Goal: Task Accomplishment & Management: Use online tool/utility

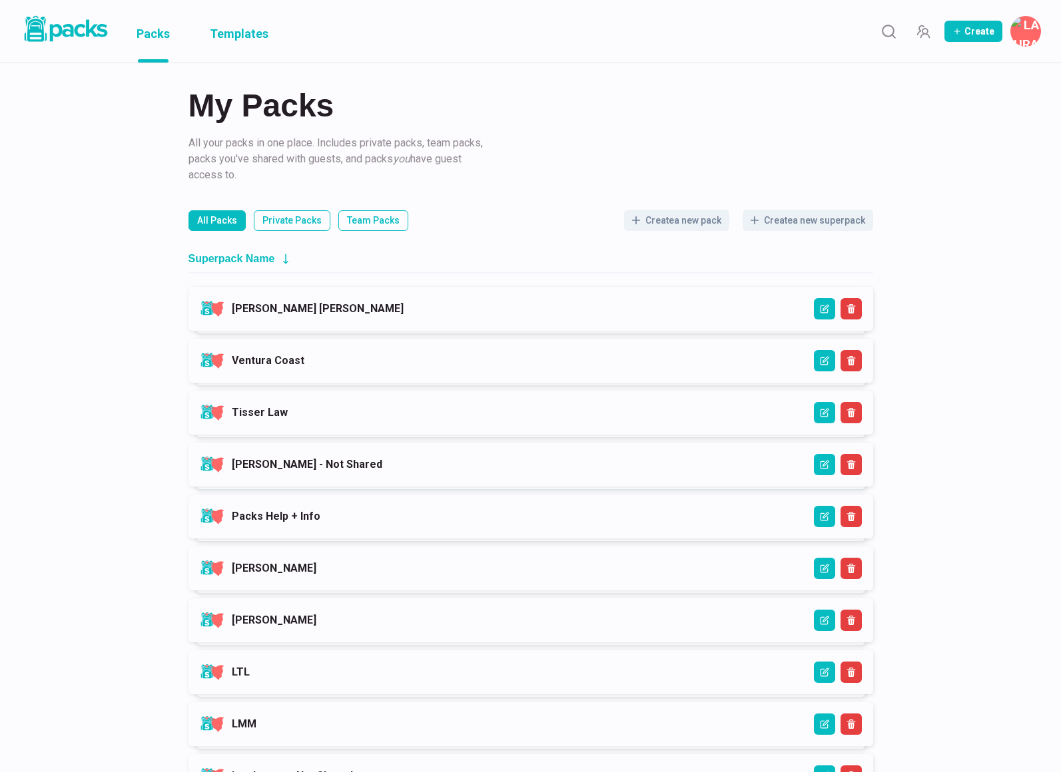
click at [231, 29] on link "Templates" at bounding box center [239, 31] width 59 height 63
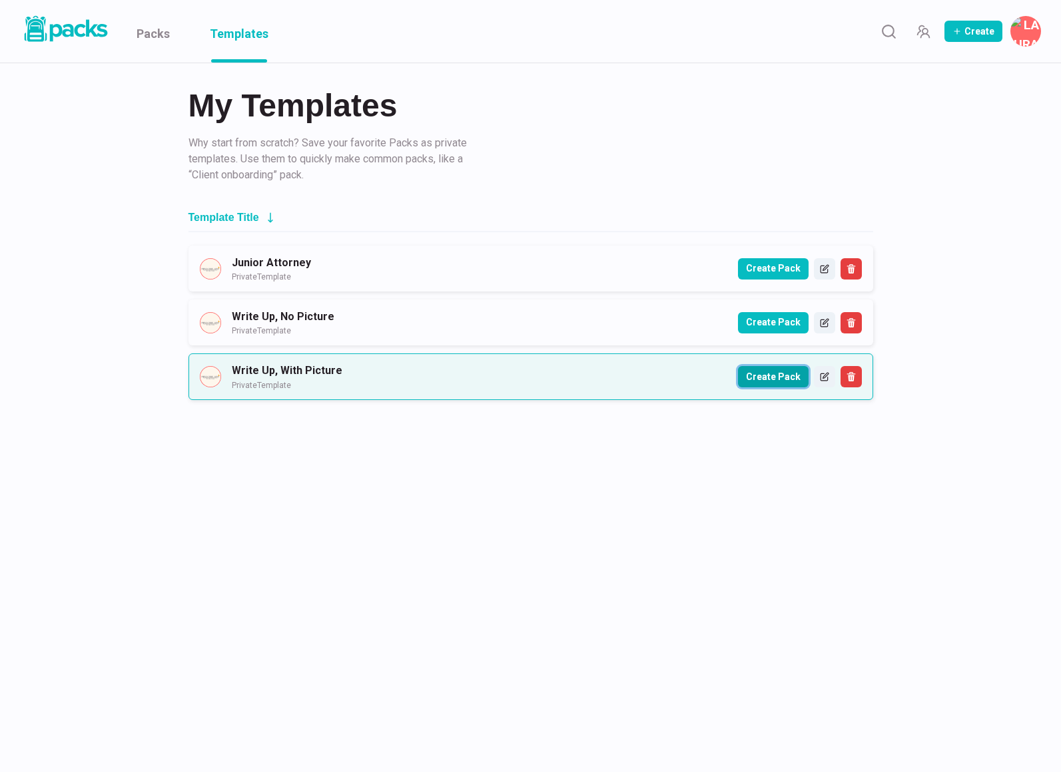
click at [756, 372] on button "Create Pack" at bounding box center [773, 376] width 71 height 21
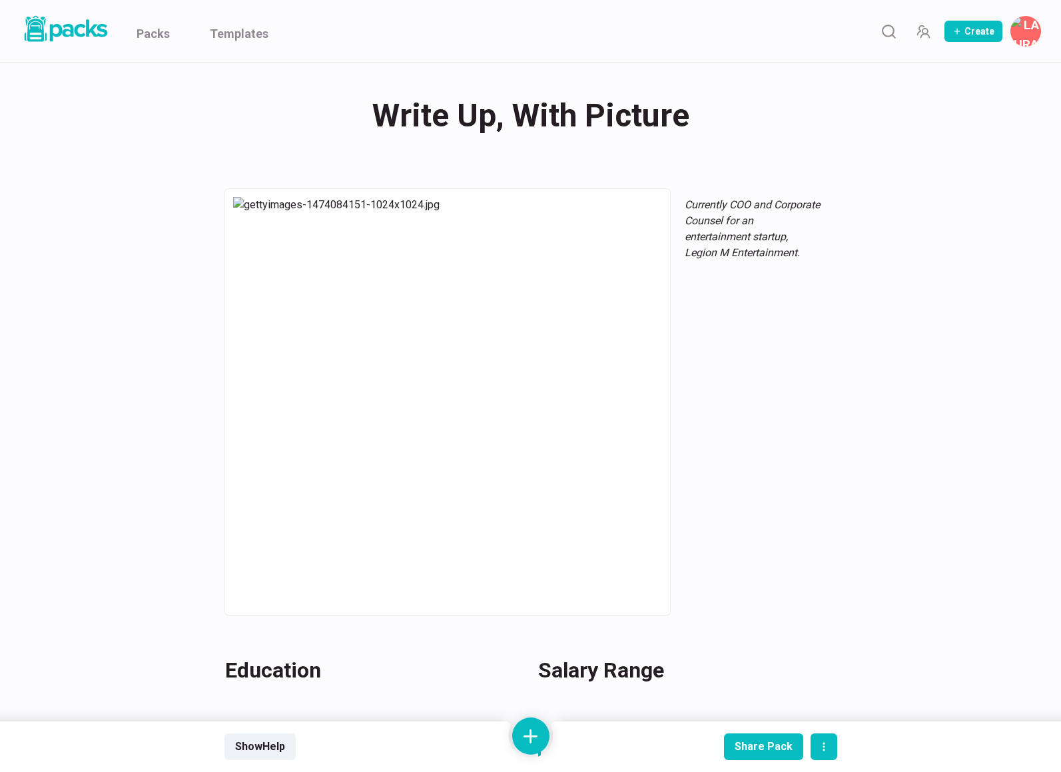
click at [521, 125] on div "Write Up, With Picture Write Up, With Picture" at bounding box center [530, 116] width 613 height 52
click at [0, 0] on textarea "Write Up, With Picture" at bounding box center [0, 0] width 0 height 0
click at [521, 126] on textarea "Write Up, With Picture" at bounding box center [533, 116] width 607 height 53
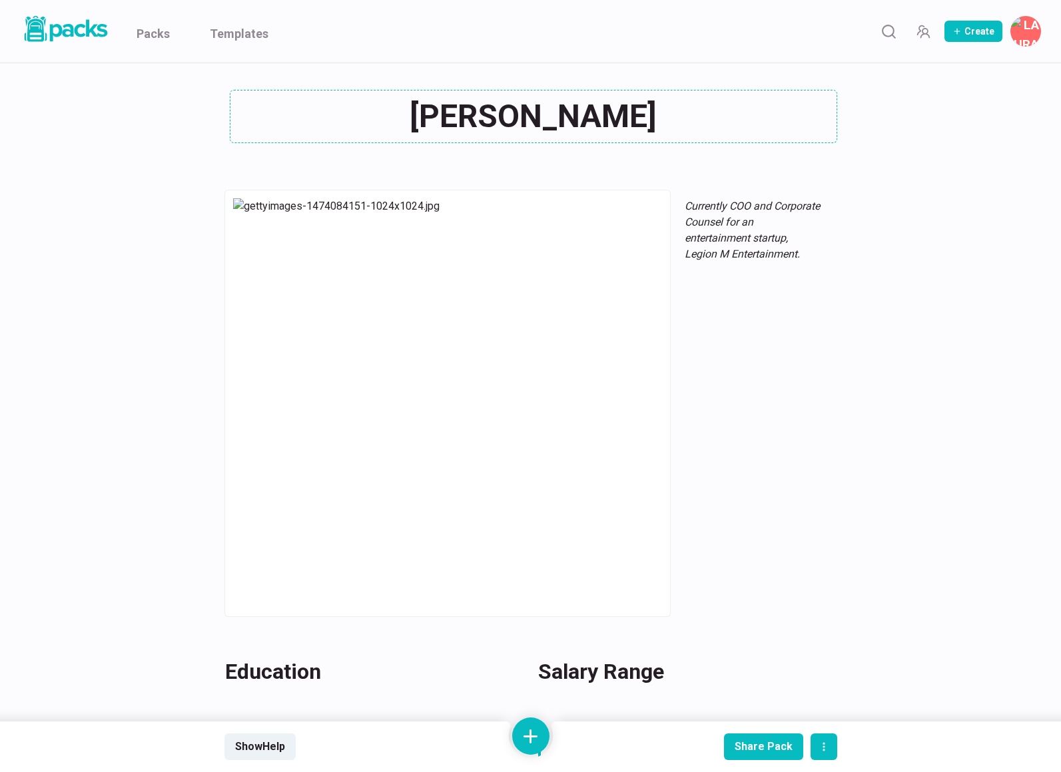
type textarea "[PERSON_NAME]"
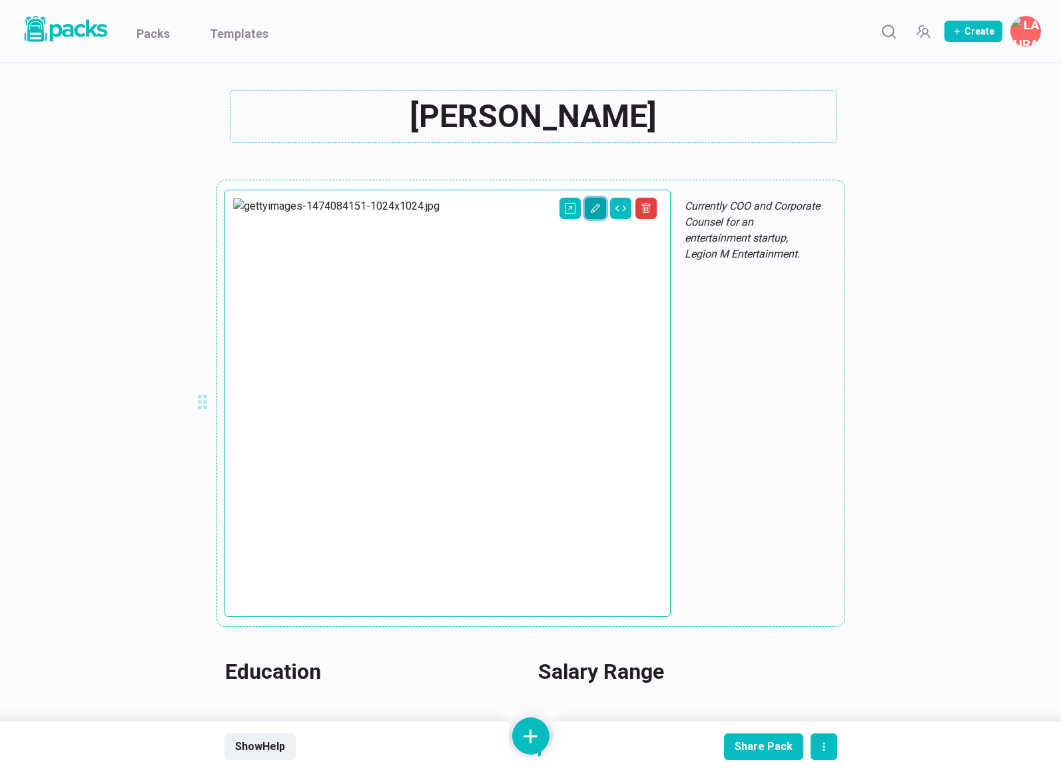
click at [590, 209] on icon "Edit asset" at bounding box center [595, 208] width 11 height 11
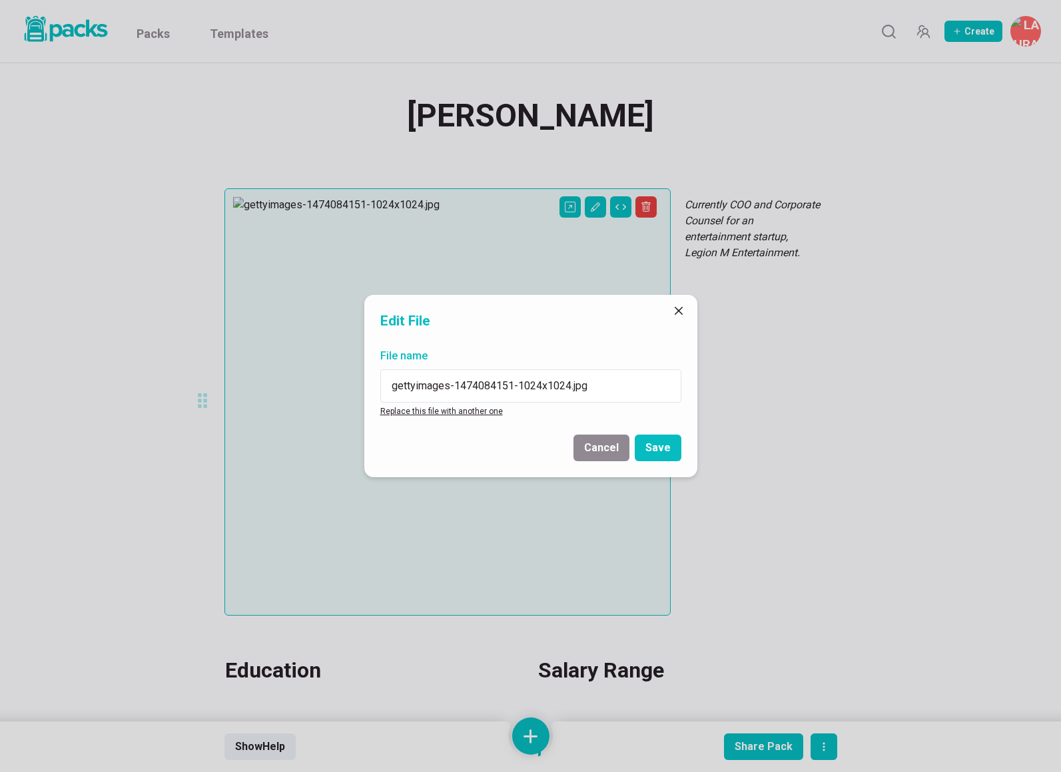
click at [467, 410] on link "Replace this file with another one" at bounding box center [441, 411] width 123 height 9
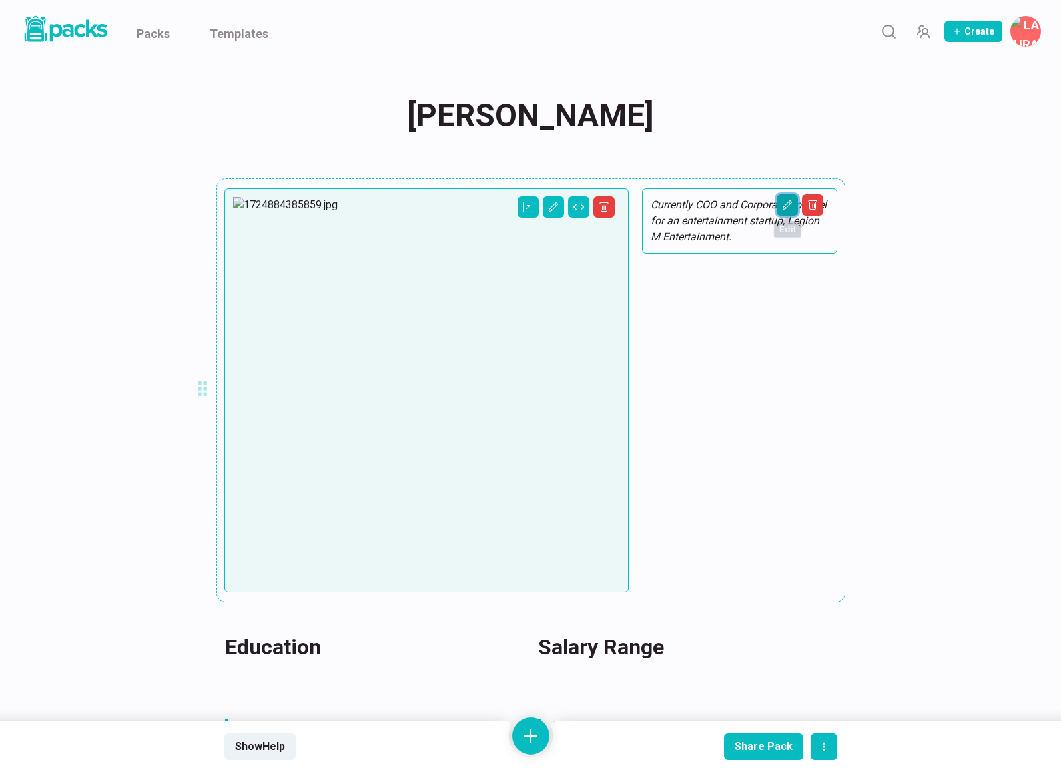
click at [788, 205] on icon "Edit asset" at bounding box center [786, 204] width 9 height 9
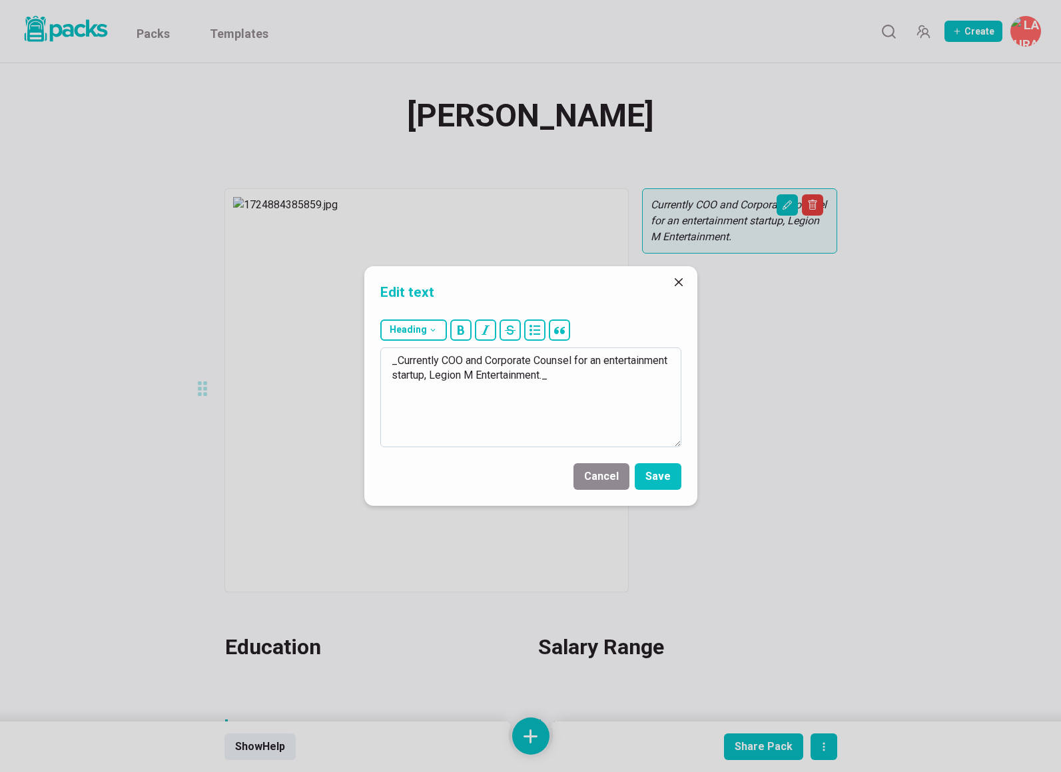
drag, startPoint x: 445, startPoint y: 361, endPoint x: 613, endPoint y: 374, distance: 168.3
click at [613, 374] on textarea "_Currently COO and Corporate Counsel for an entertainment startup, Legion M Ent…" at bounding box center [530, 398] width 301 height 100
type textarea "_Currently an Investigative Assistant at K.P.I. Services, a private investigati…"
click at [667, 473] on button "Save" at bounding box center [658, 476] width 47 height 27
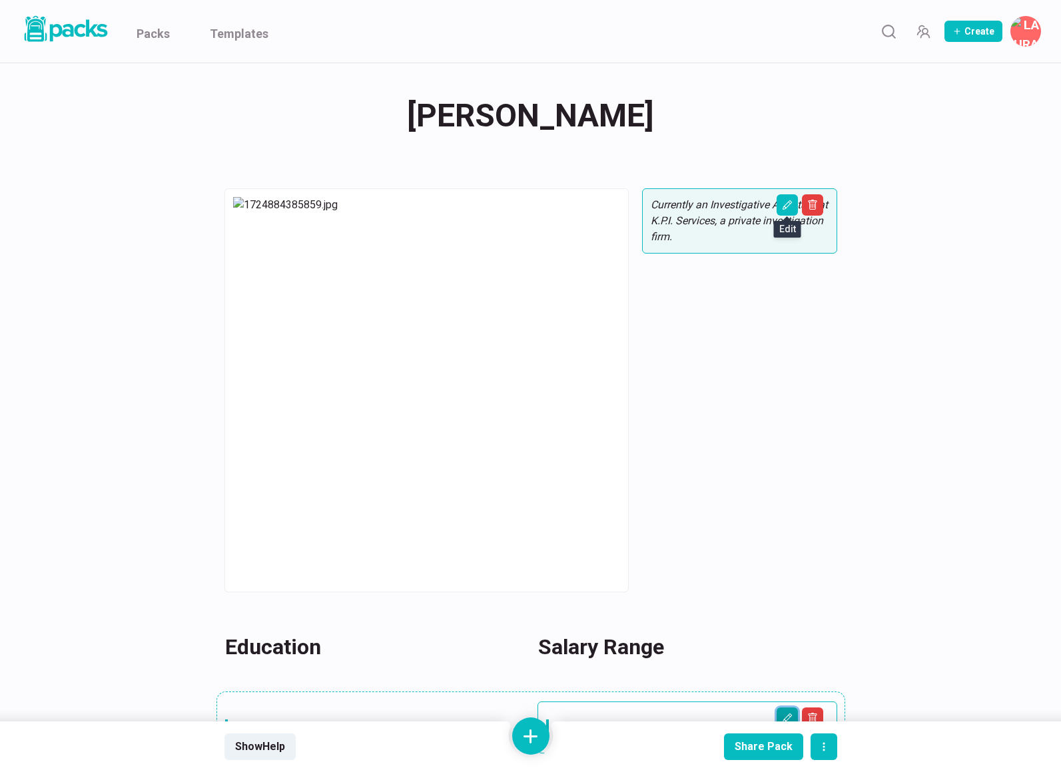
click at [783, 708] on button "Edit asset" at bounding box center [786, 718] width 21 height 21
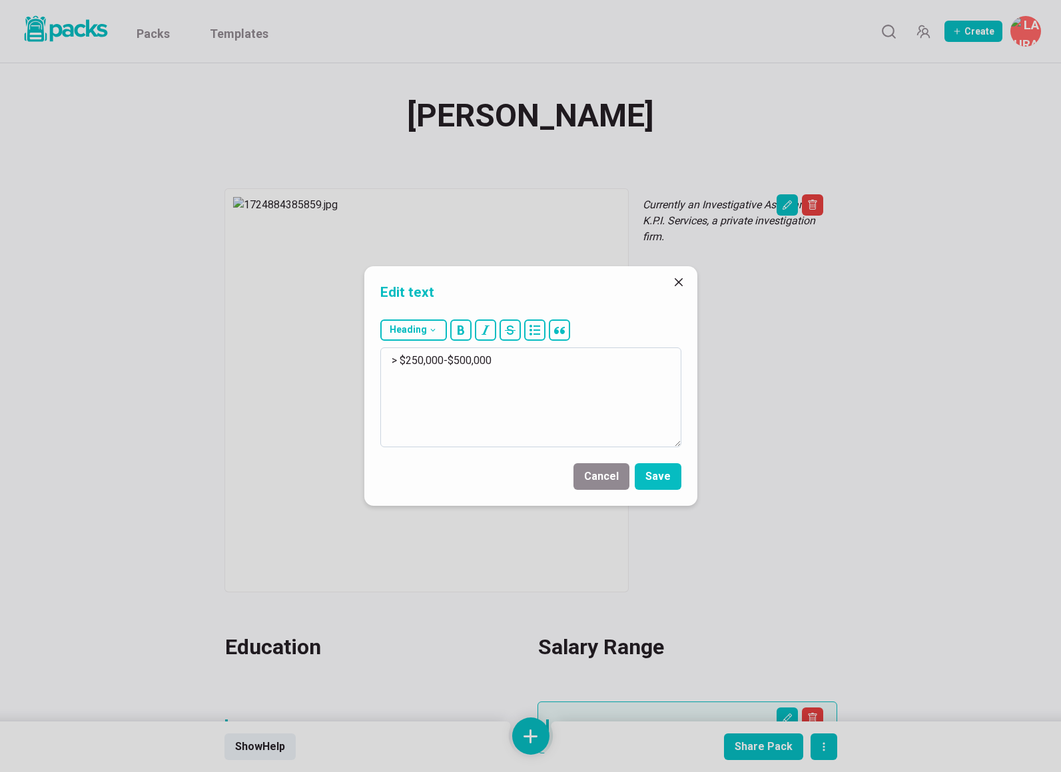
drag, startPoint x: 419, startPoint y: 364, endPoint x: 501, endPoint y: 368, distance: 81.3
click at [501, 368] on textarea "> $250,000-$500,000" at bounding box center [530, 398] width 301 height 100
type textarea "> $25-30/hour"
click at [656, 482] on button "Save" at bounding box center [658, 476] width 47 height 27
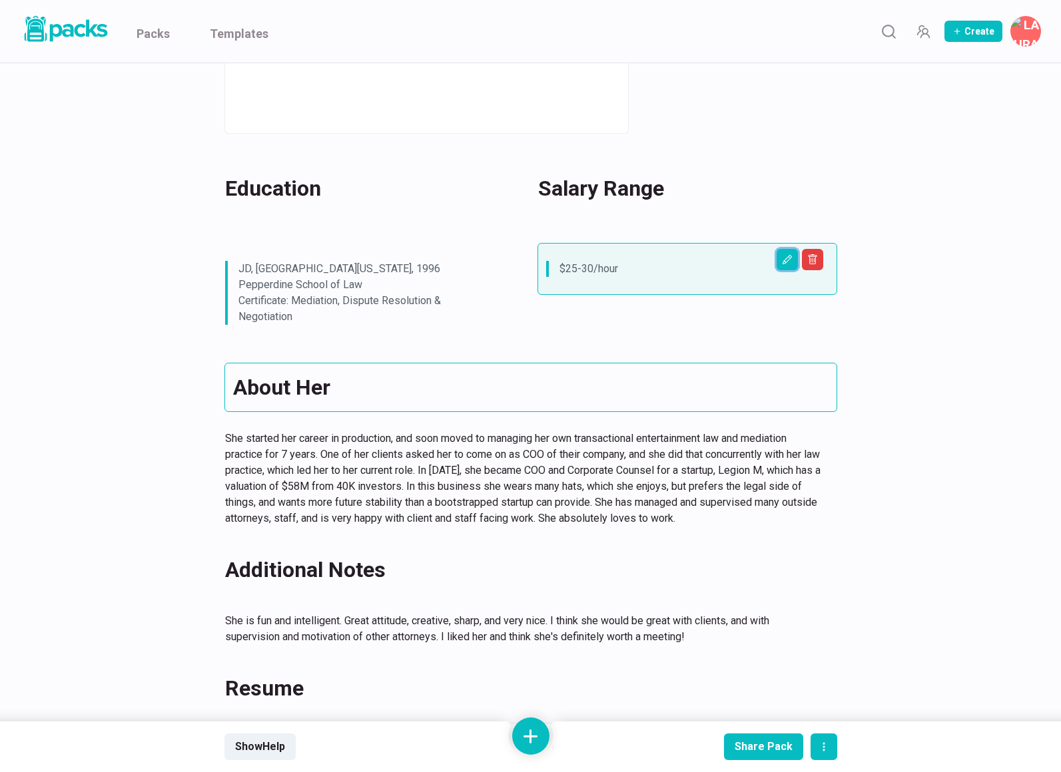
scroll to position [873, 0]
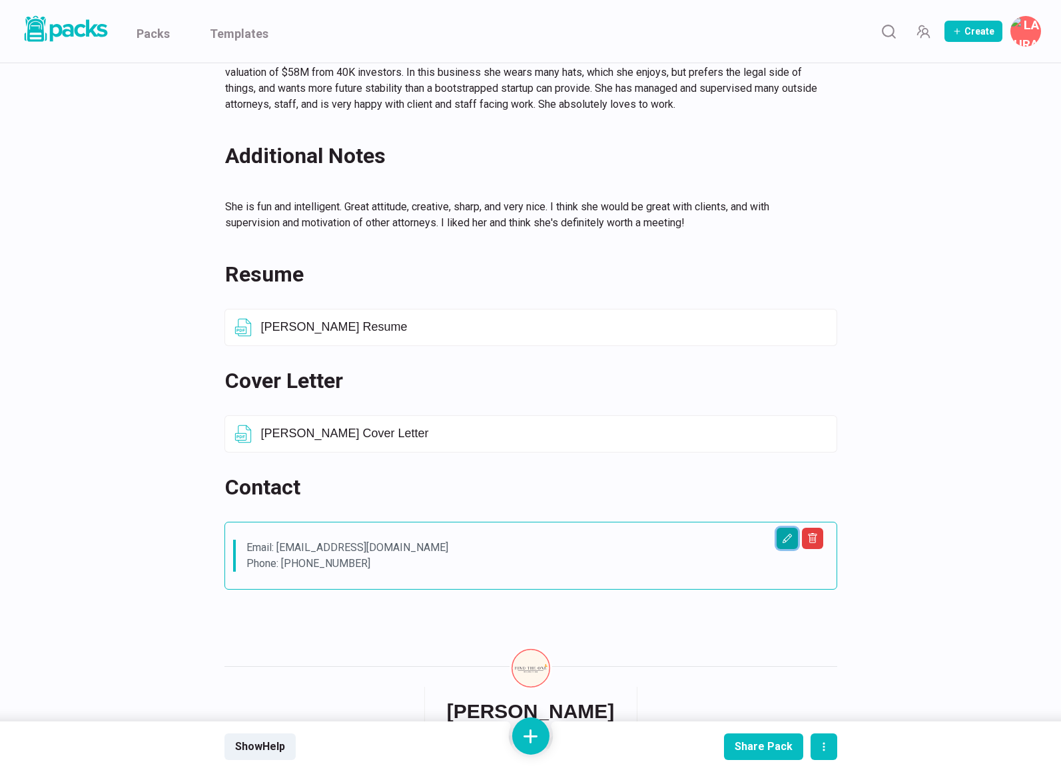
click at [778, 528] on button "Edit asset" at bounding box center [786, 538] width 21 height 21
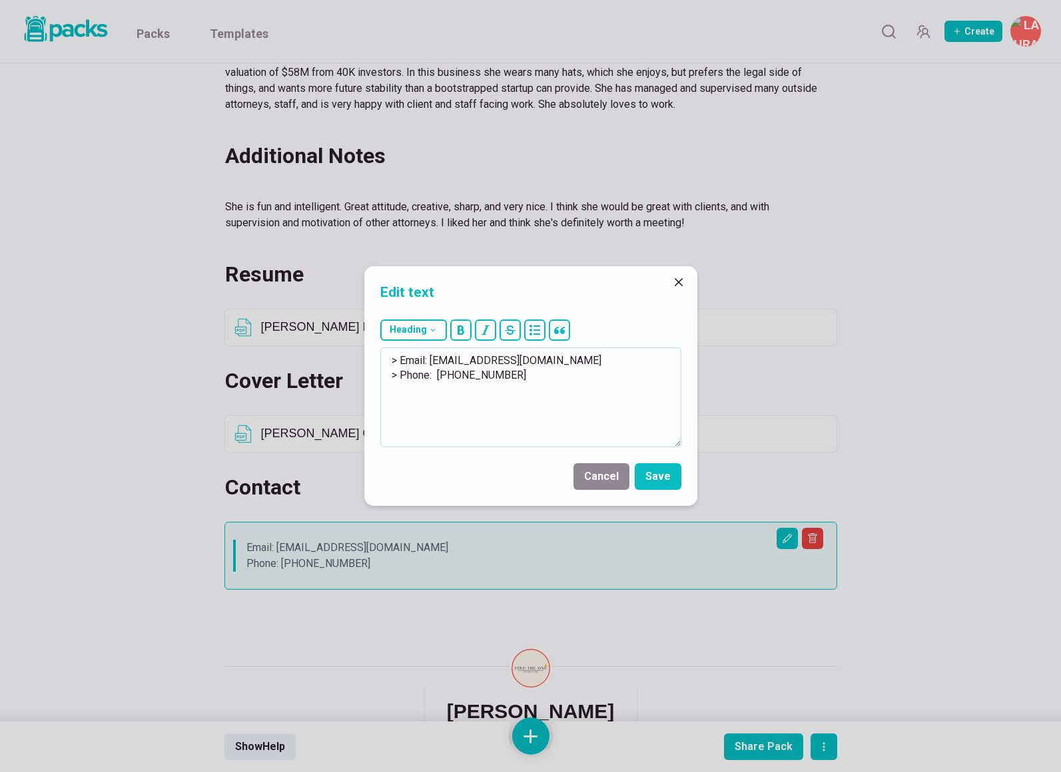
drag, startPoint x: 434, startPoint y: 372, endPoint x: 580, endPoint y: 381, distance: 146.1
click at [580, 380] on textarea "> Email: [EMAIL_ADDRESS][DOMAIN_NAME] > Phone: [PHONE_NUMBER]" at bounding box center [530, 398] width 301 height 100
drag, startPoint x: 431, startPoint y: 360, endPoint x: 599, endPoint y: 362, distance: 168.5
click at [599, 362] on textarea "> Email: [EMAIL_ADDRESS][DOMAIN_NAME] > Phone: [PHONE_NUMBER]" at bounding box center [530, 398] width 301 height 100
paste textarea "jerijaller2"
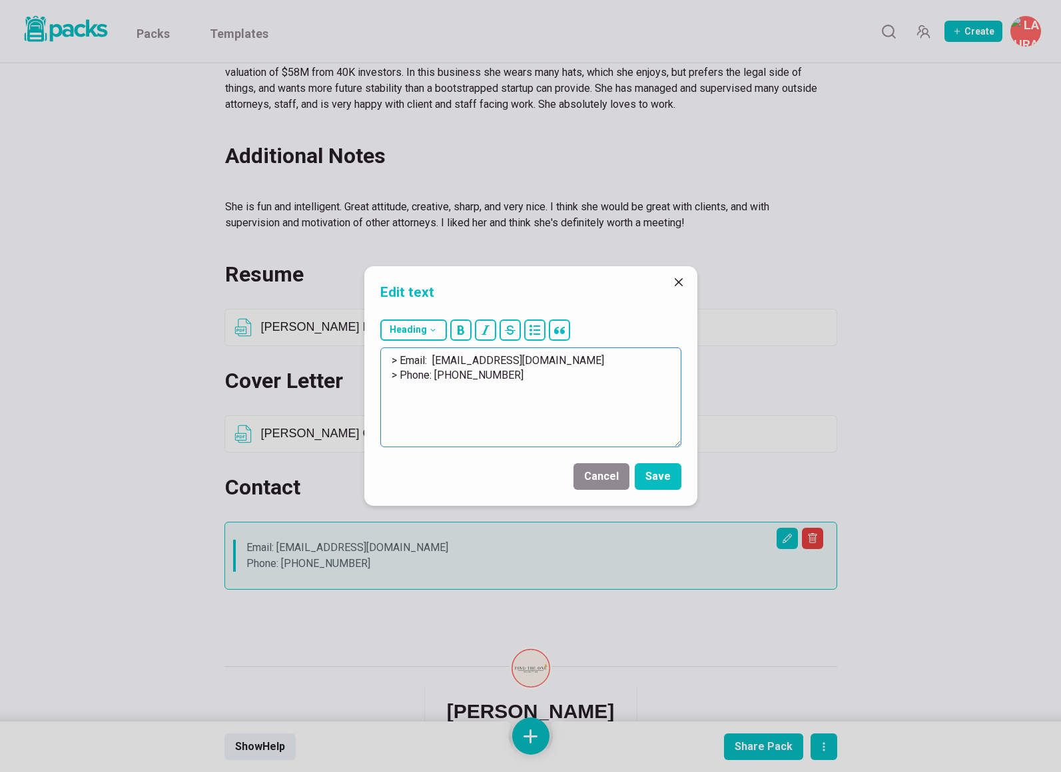
click at [429, 359] on textarea "> Email: [EMAIL_ADDRESS][DOMAIN_NAME] > Phone: [PHONE_NUMBER]" at bounding box center [530, 398] width 301 height 100
type textarea "> Email: [EMAIL_ADDRESS][DOMAIN_NAME] > Phone: [PHONE_NUMBER]"
click at [664, 478] on button "Save" at bounding box center [658, 476] width 47 height 27
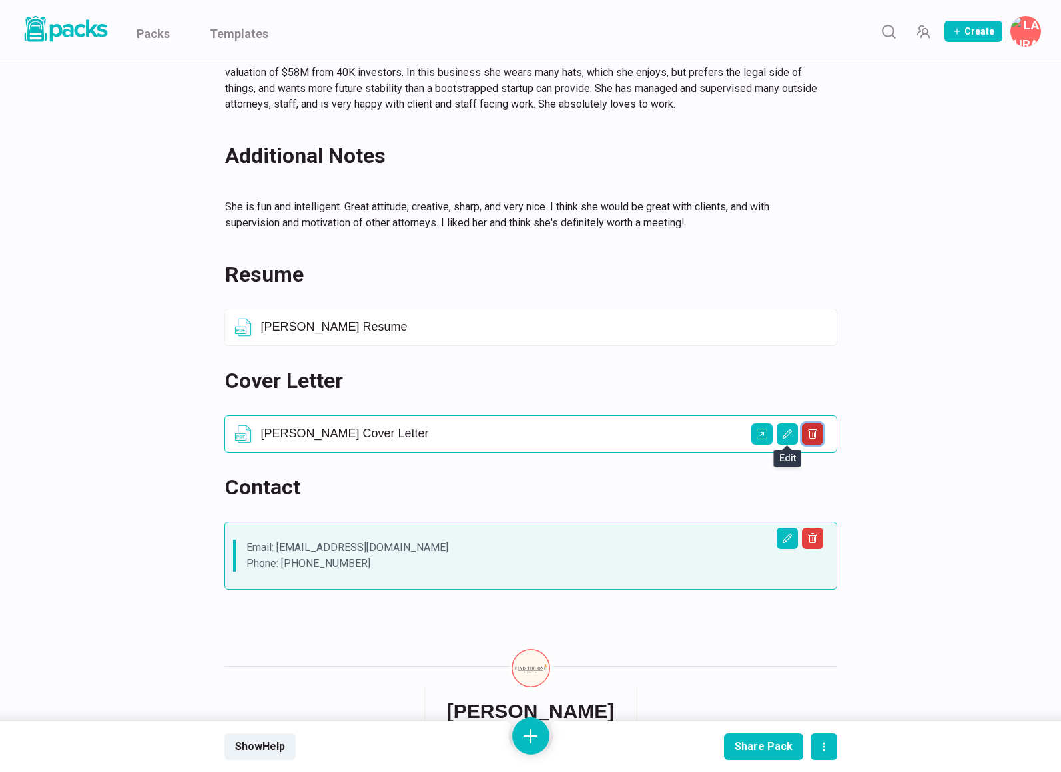
click at [812, 429] on icon "Delete asset" at bounding box center [812, 434] width 11 height 11
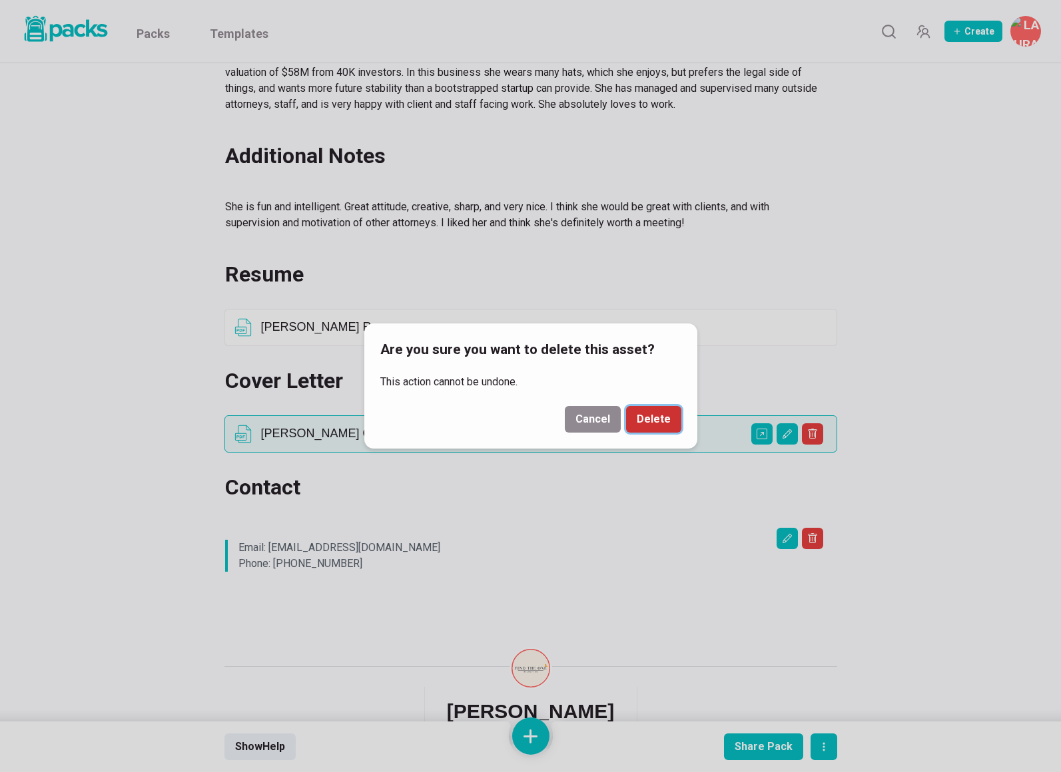
click at [661, 421] on button "Delete" at bounding box center [653, 419] width 55 height 27
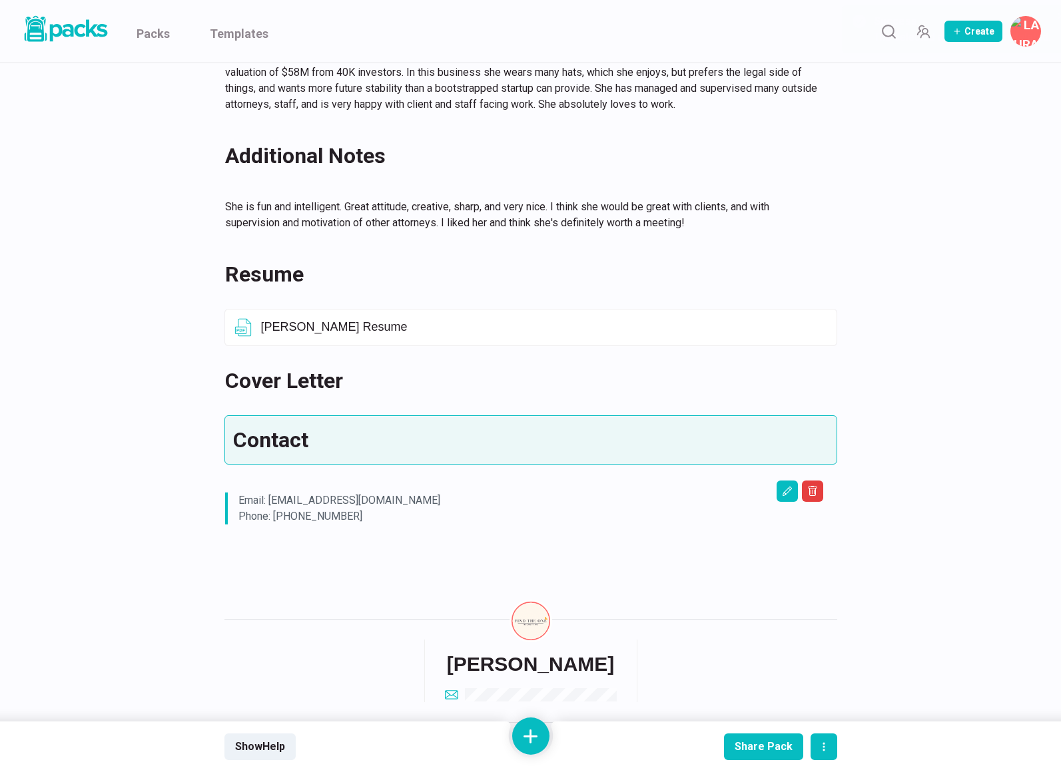
scroll to position [826, 0]
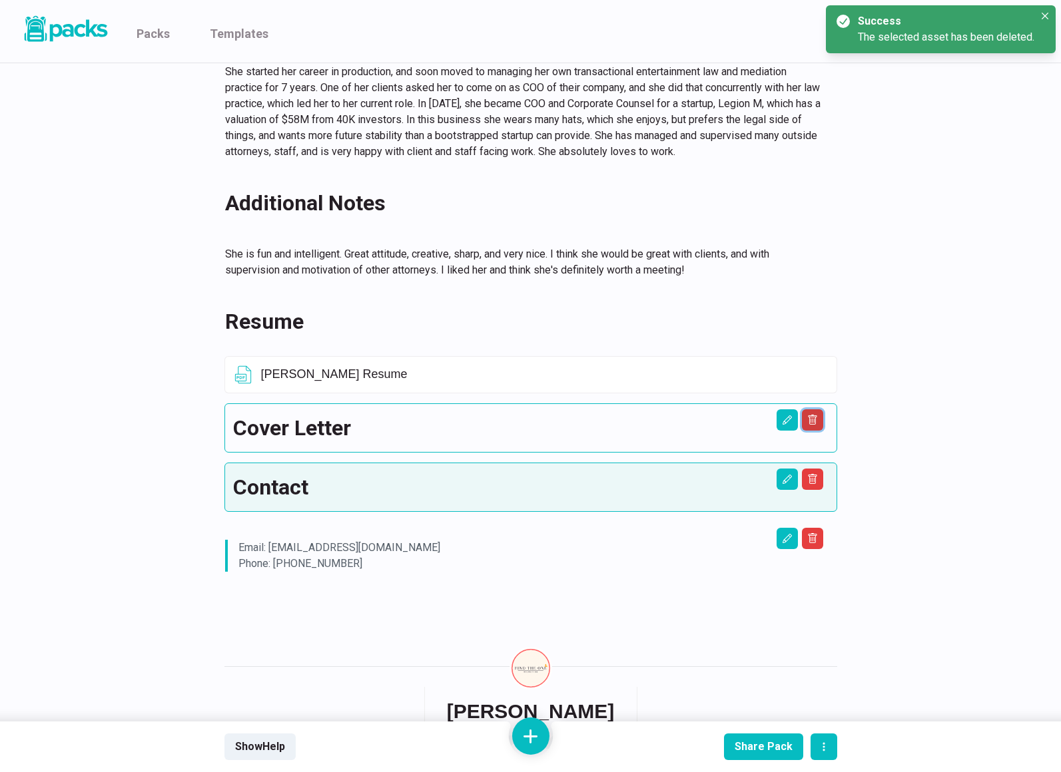
click at [816, 415] on icon "Delete asset" at bounding box center [812, 420] width 11 height 11
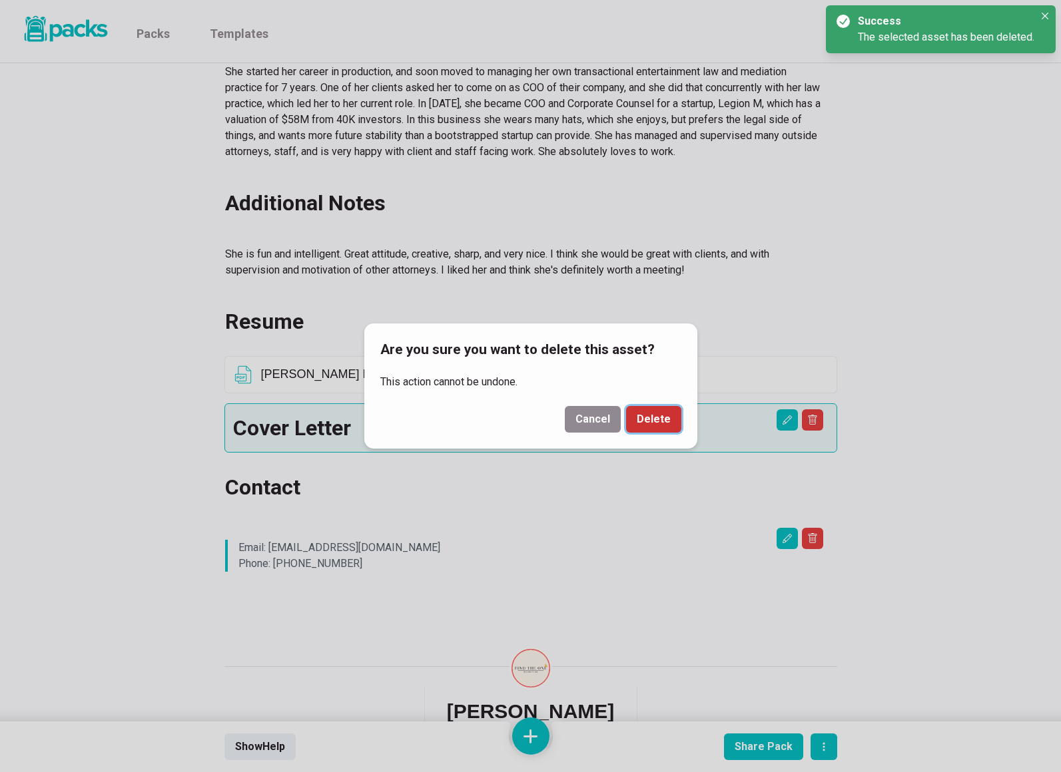
click at [667, 407] on button "Delete" at bounding box center [653, 419] width 55 height 27
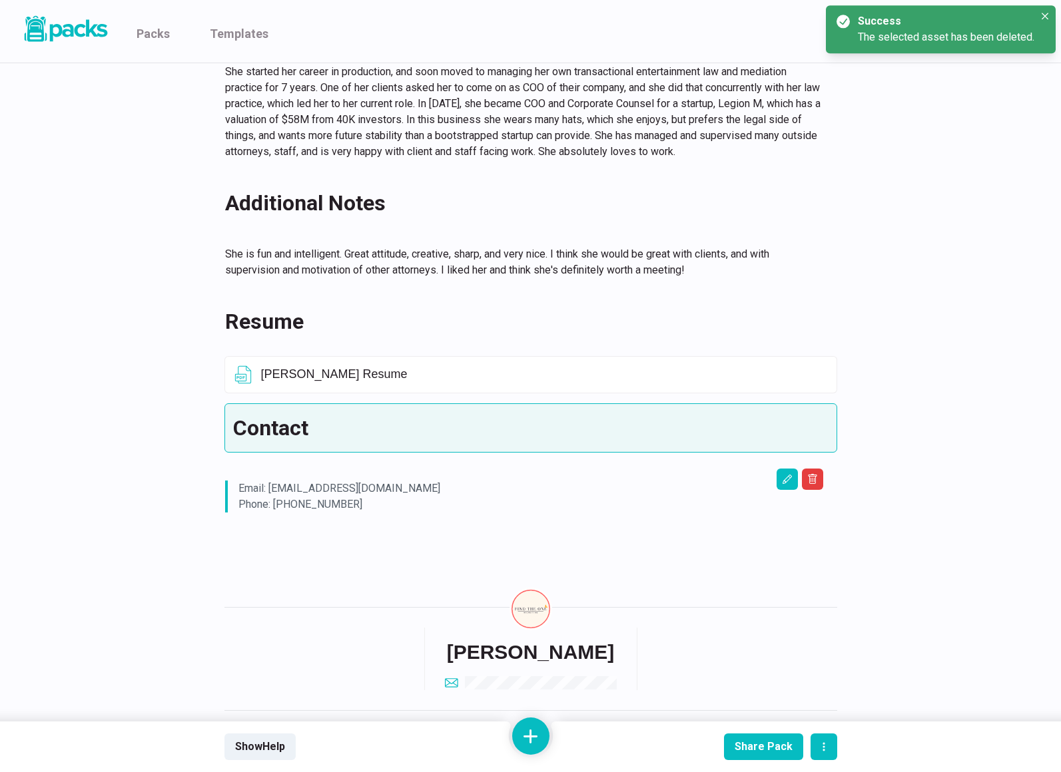
scroll to position [766, 0]
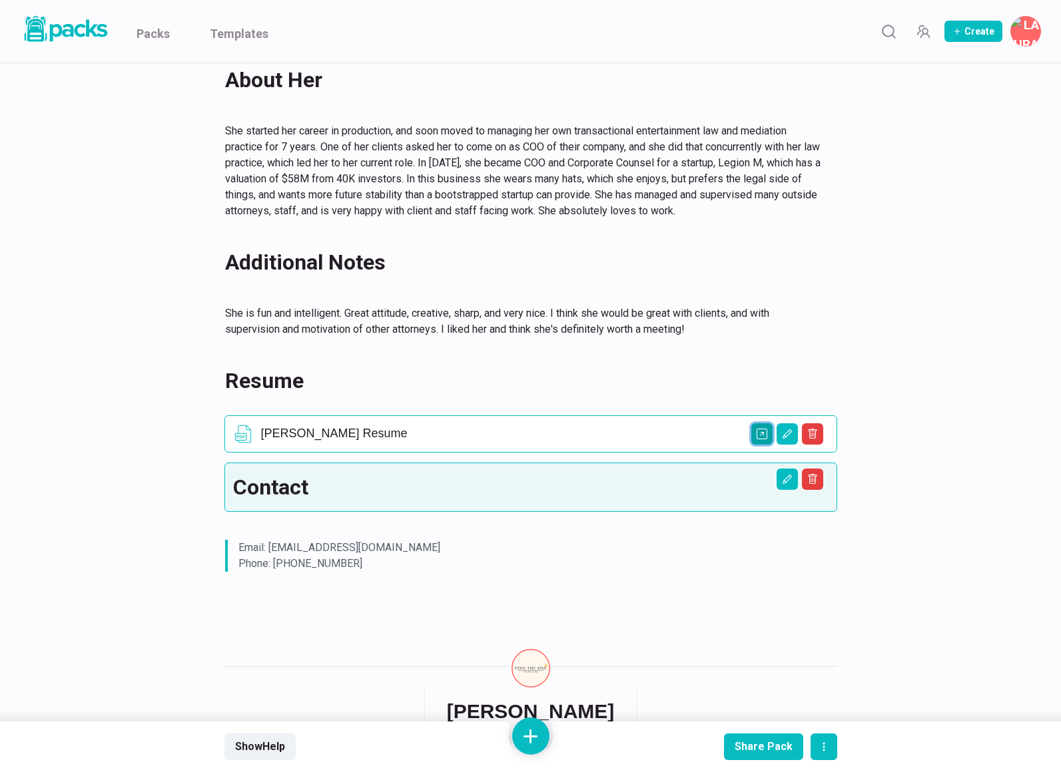
click at [766, 429] on icon "Open external link" at bounding box center [761, 434] width 11 height 11
click at [786, 429] on icon "Edit asset" at bounding box center [786, 433] width 9 height 9
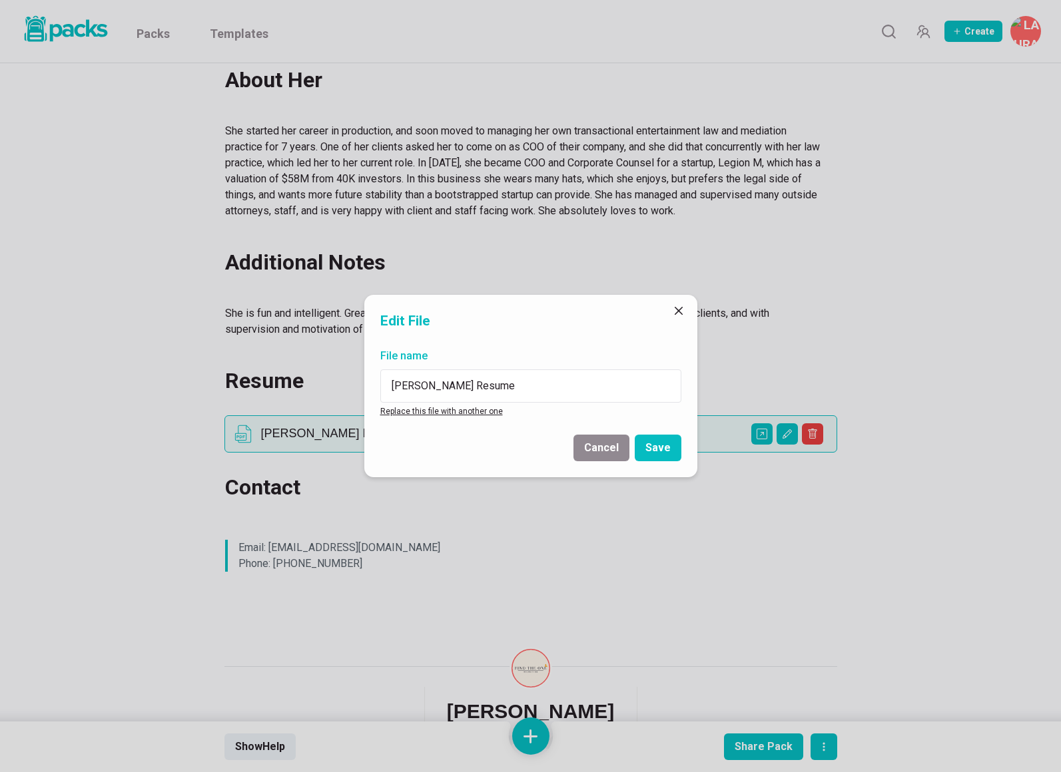
click at [407, 411] on link "Replace this file with another one" at bounding box center [441, 411] width 123 height 9
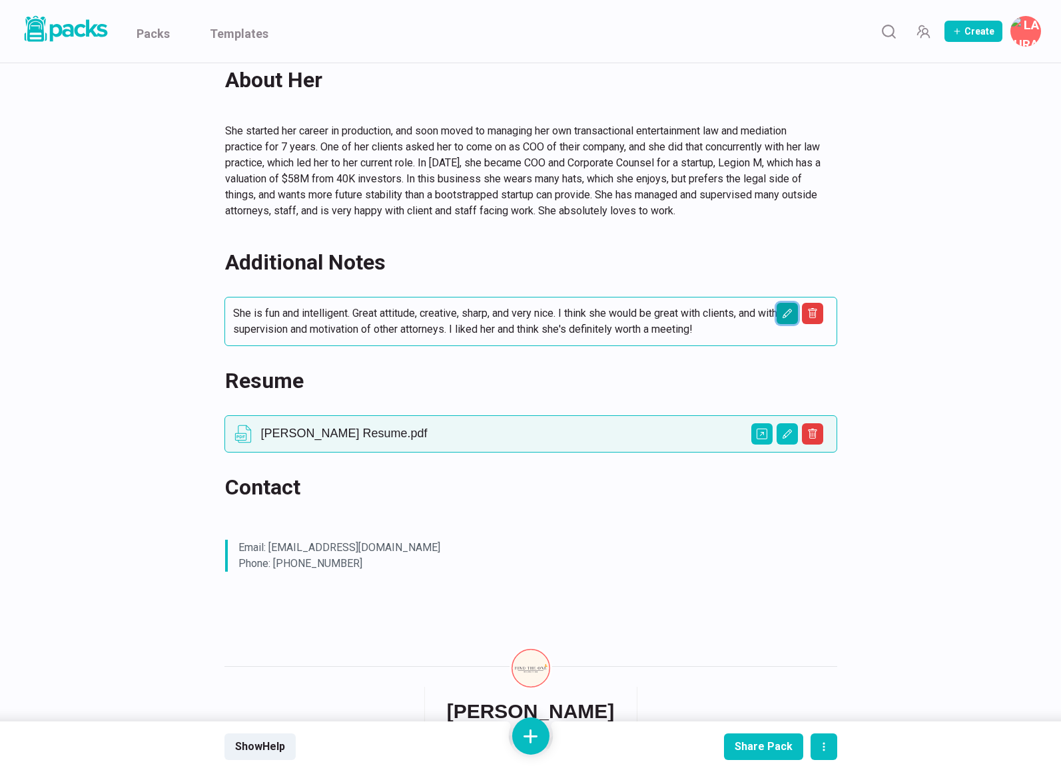
click at [780, 303] on button "Edit asset" at bounding box center [786, 313] width 21 height 21
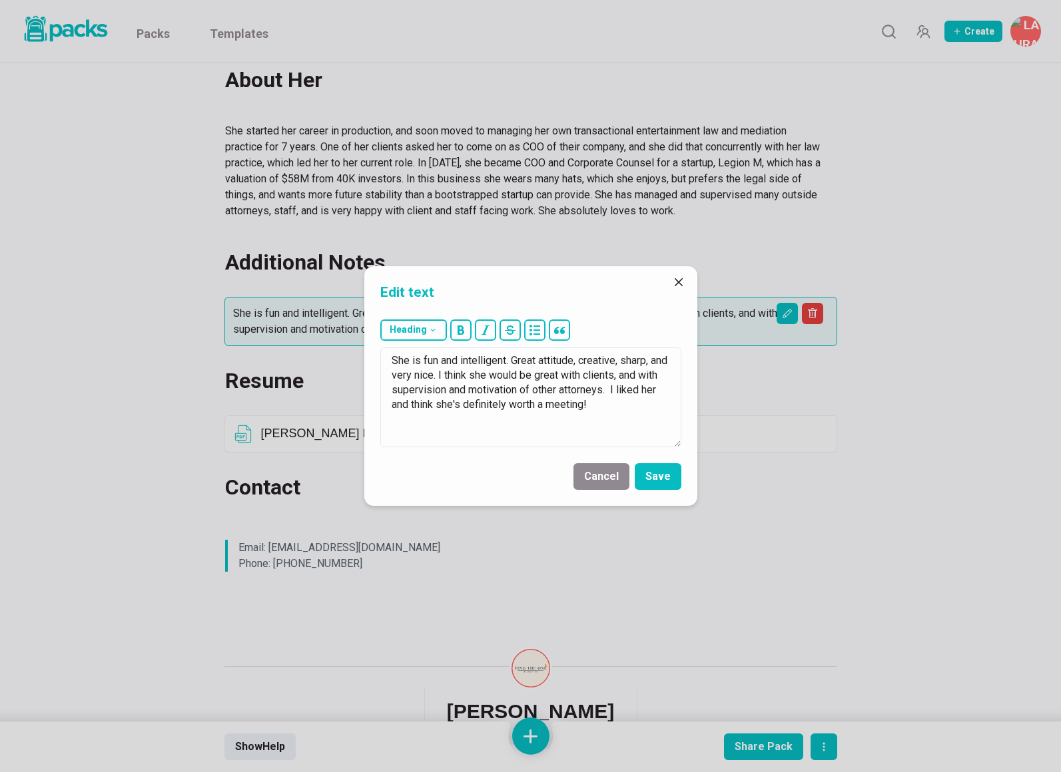
drag, startPoint x: 393, startPoint y: 362, endPoint x: 673, endPoint y: 449, distance: 292.7
click at [673, 449] on div "Heading # H1 ## H2 ### H3 She is fun and intelligent. Great attitude, creative,…" at bounding box center [530, 383] width 333 height 138
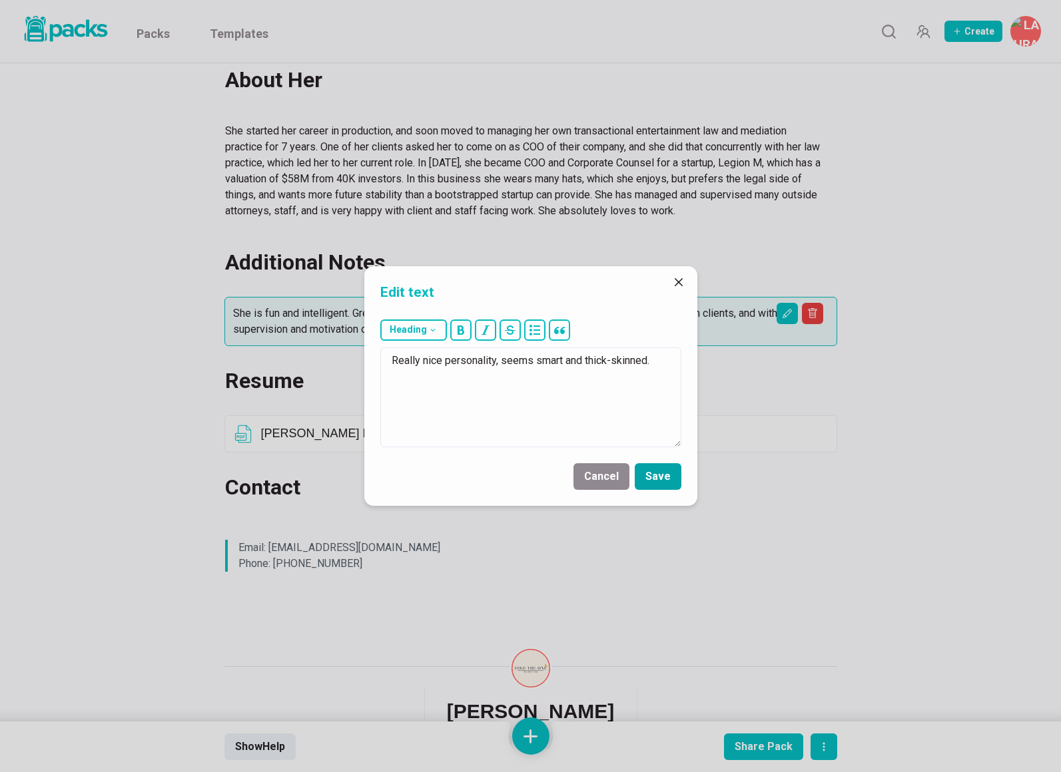
type textarea "Really nice personality, seems smart and thick-skinned."
click at [661, 473] on button "Save" at bounding box center [658, 476] width 47 height 27
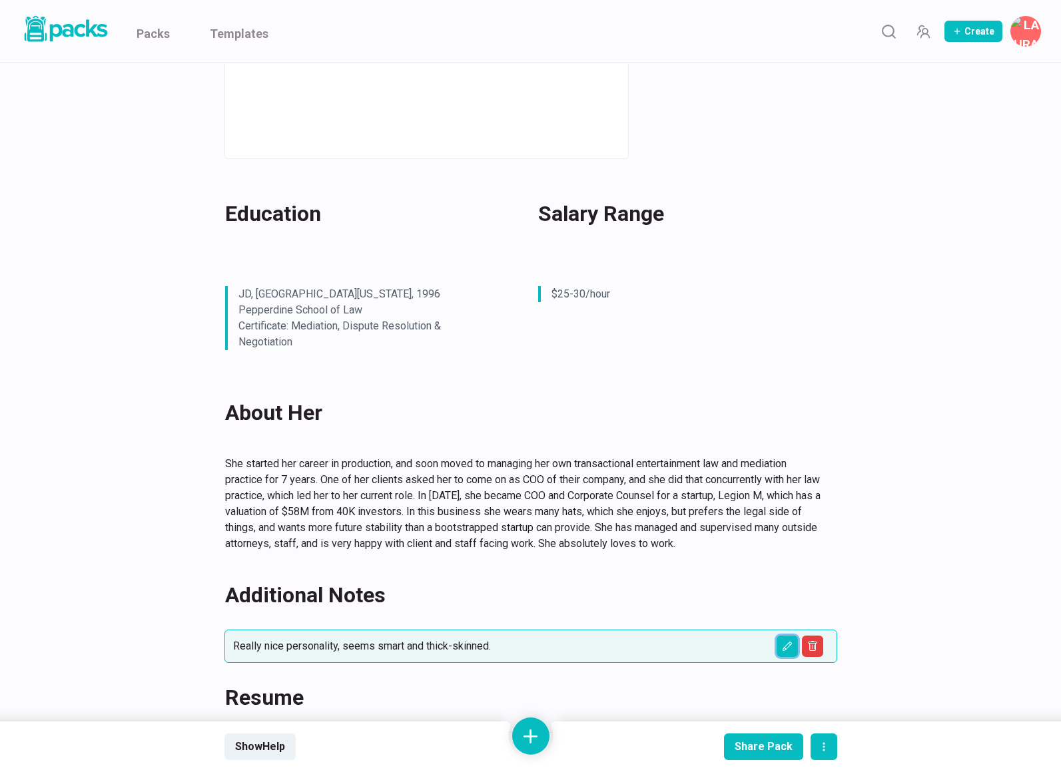
scroll to position [312, 0]
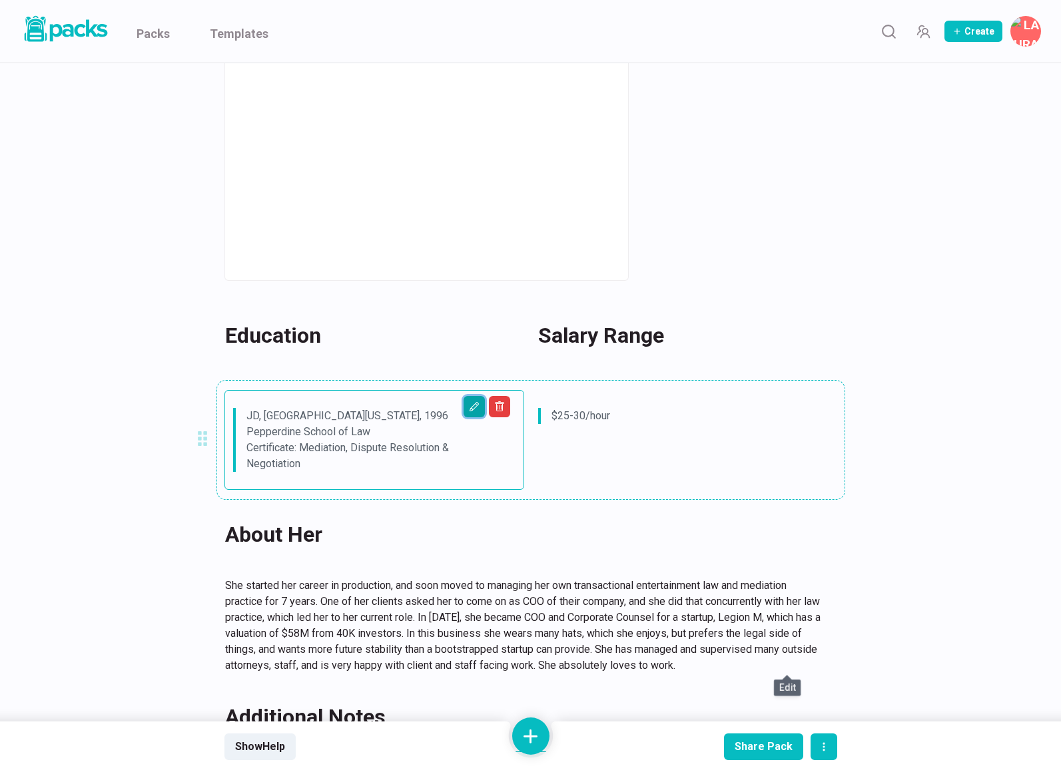
click at [467, 396] on button "Edit asset" at bounding box center [473, 406] width 21 height 21
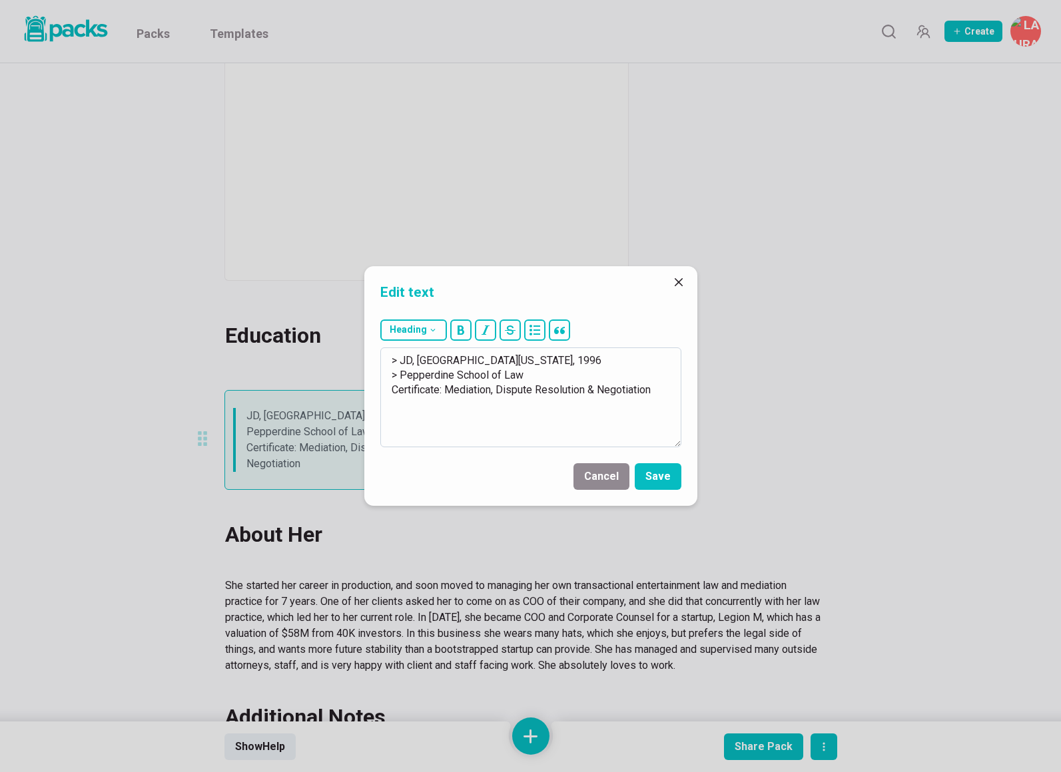
drag, startPoint x: 397, startPoint y: 360, endPoint x: 513, endPoint y: 400, distance: 123.4
click at [513, 400] on textarea "> JD, [GEOGRAPHIC_DATA][US_STATE], 1996 > Pepperdine School of Law Certificate:…" at bounding box center [530, 398] width 301 height 100
drag, startPoint x: 402, startPoint y: 359, endPoint x: 494, endPoint y: 358, distance: 91.9
click at [494, 358] on textarea ">Bachelors of Science in Criminology and Criminal Justice, CSULB, 2024" at bounding box center [530, 398] width 301 height 100
type textarea ">B.S. in Criminology and Criminal Justice, CSULB, 2024"
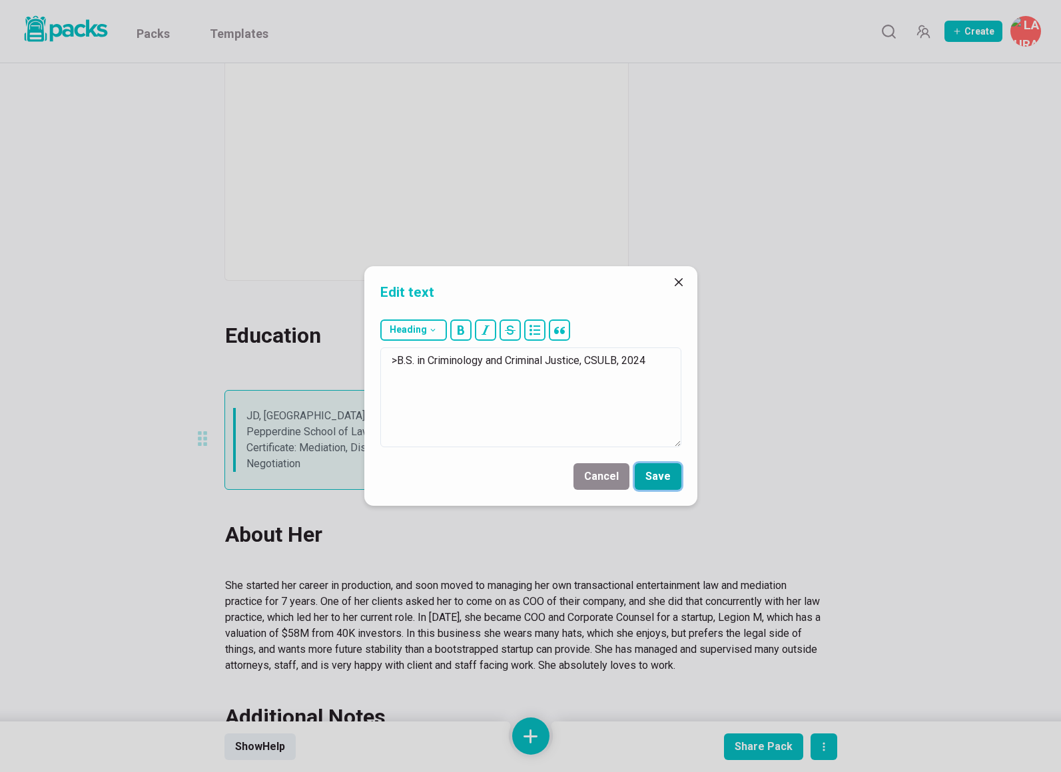
click at [659, 479] on button "Save" at bounding box center [658, 476] width 47 height 27
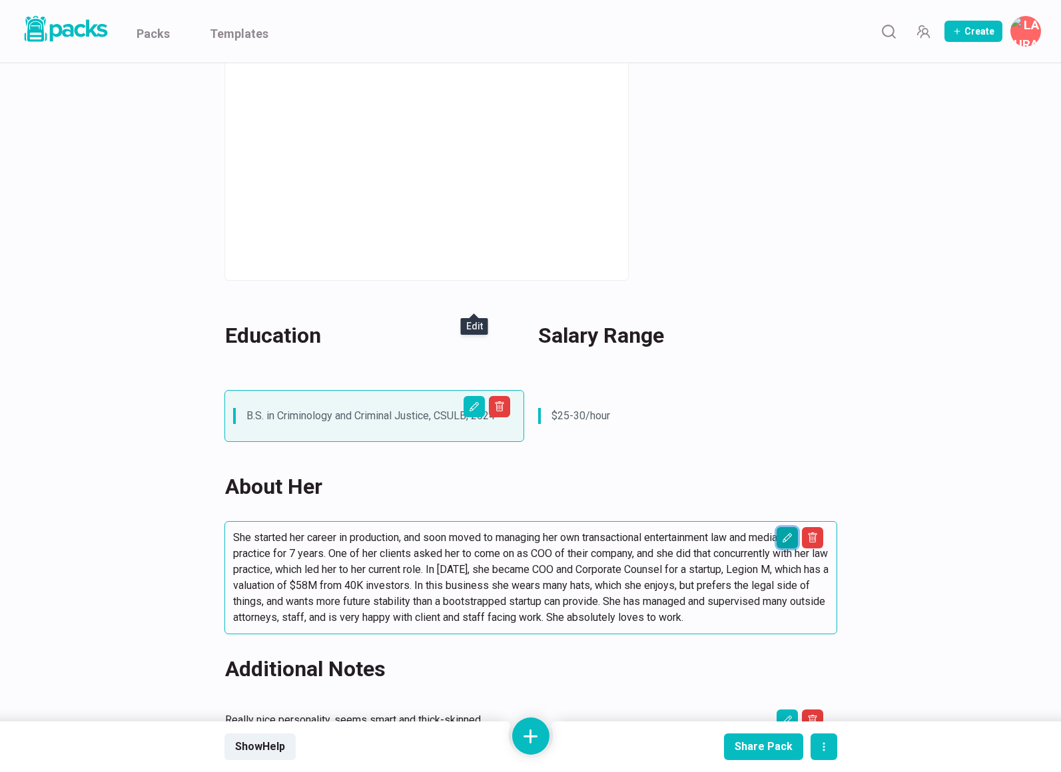
click at [792, 527] on button "Edit asset" at bounding box center [786, 537] width 21 height 21
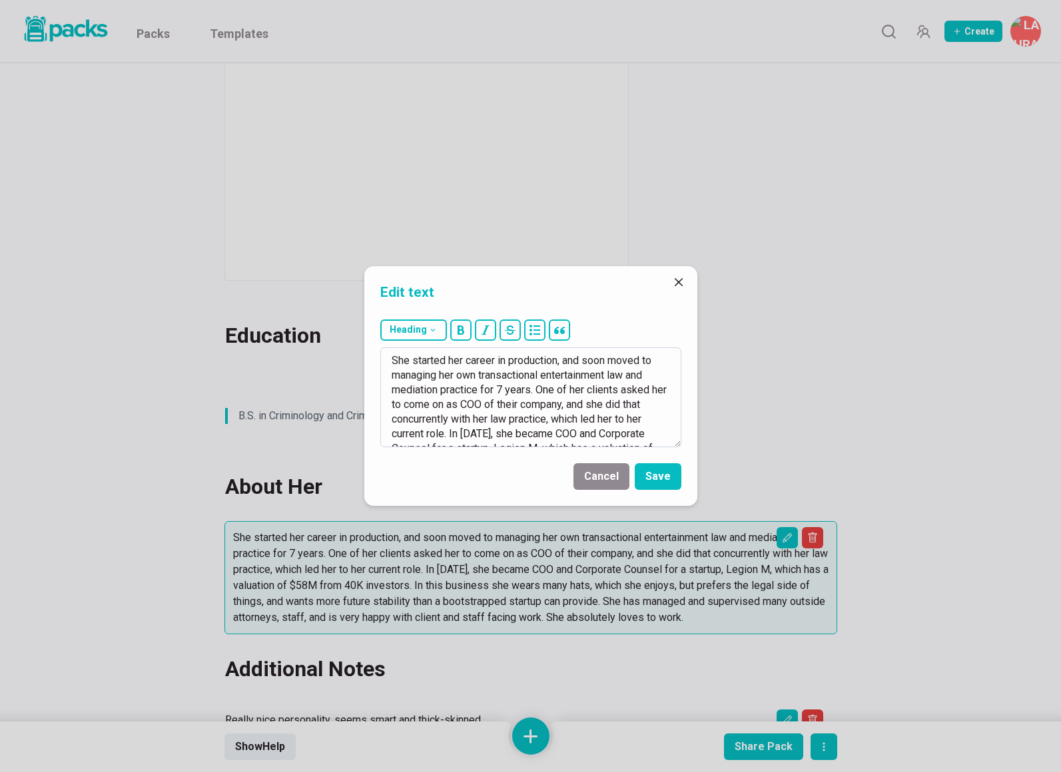
click at [585, 363] on textarea "She started her career in production, and soon moved to managing her own transa…" at bounding box center [530, 398] width 301 height 100
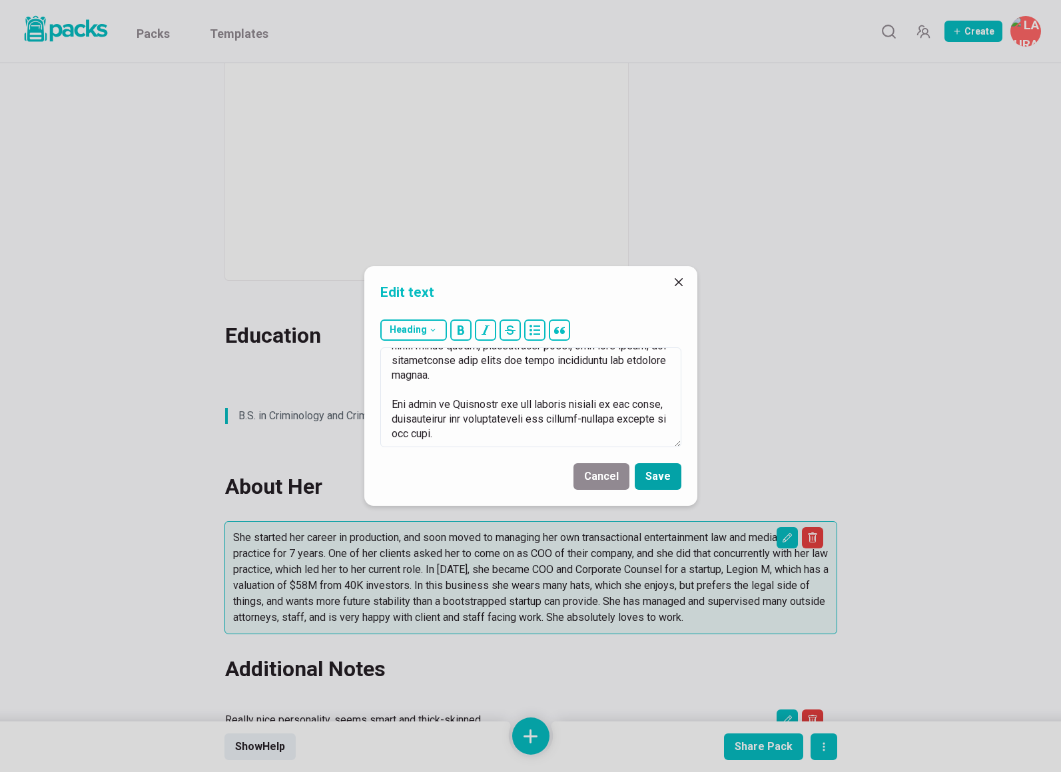
type textarea "Lor ips dolo sita con adi elit seddoei temp i utlabor etdoloremagn al ENI Admin…"
click at [661, 484] on button "Save" at bounding box center [658, 476] width 47 height 27
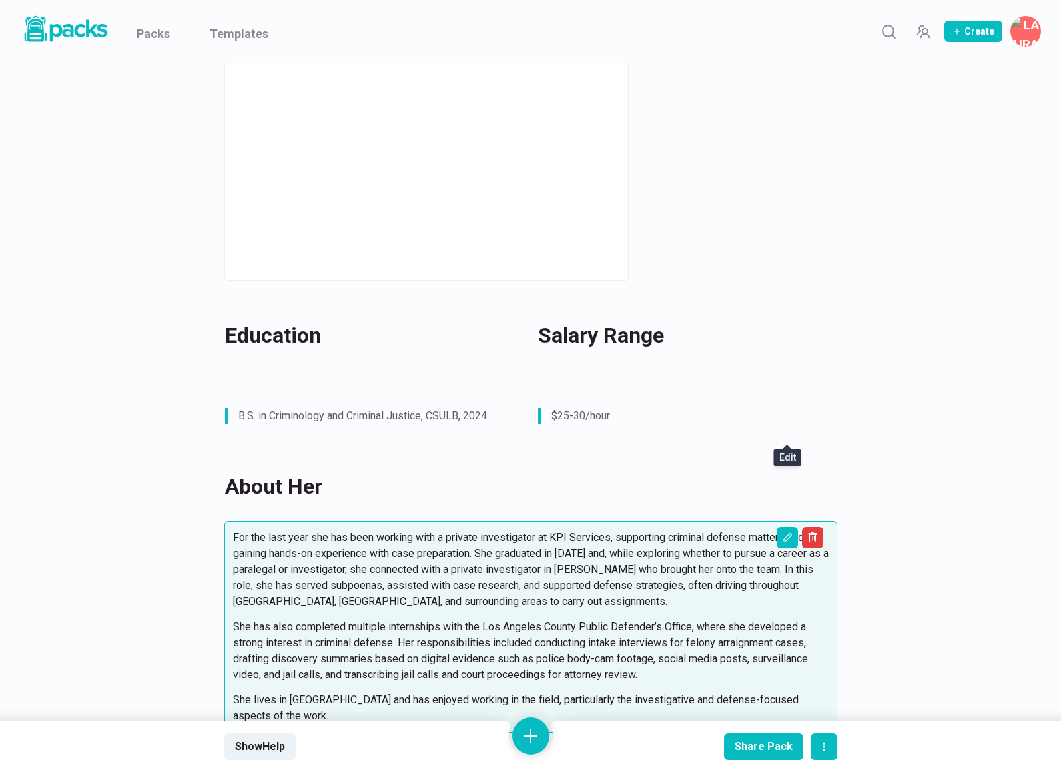
click at [922, 473] on div "[PERSON_NAME] [PERSON_NAME] Currently an Investigative Assistant at K.P.I. Serv…" at bounding box center [530, 519] width 999 height 1535
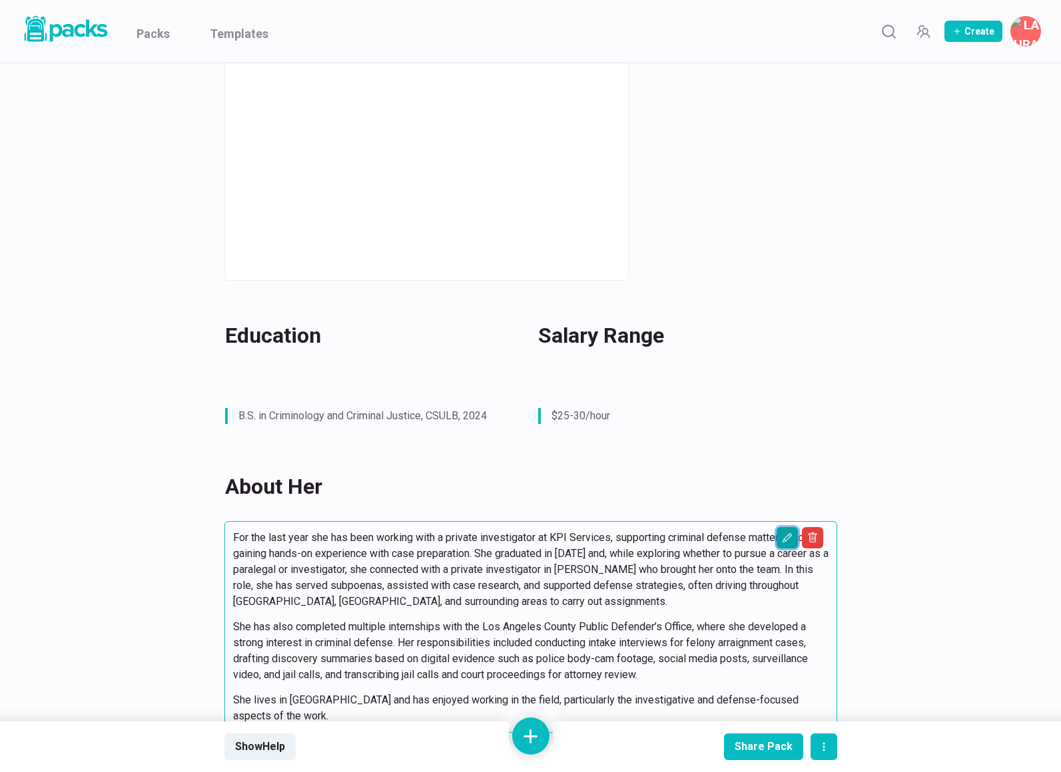
click at [794, 527] on button "Edit asset" at bounding box center [786, 537] width 21 height 21
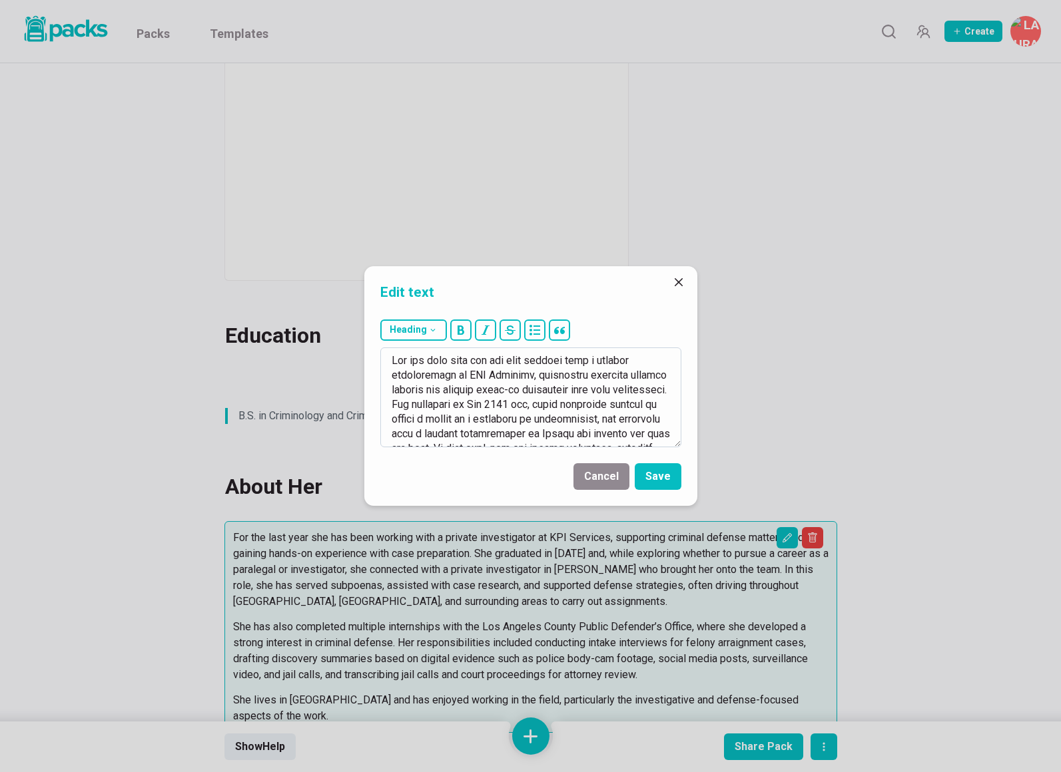
click at [552, 383] on textarea at bounding box center [530, 398] width 301 height 100
click at [581, 364] on textarea at bounding box center [530, 398] width 301 height 100
drag, startPoint x: 576, startPoint y: 360, endPoint x: 601, endPoint y: 358, distance: 25.4
click at [601, 358] on textarea at bounding box center [530, 398] width 301 height 100
drag, startPoint x: 551, startPoint y: 373, endPoint x: 544, endPoint y: 404, distance: 32.1
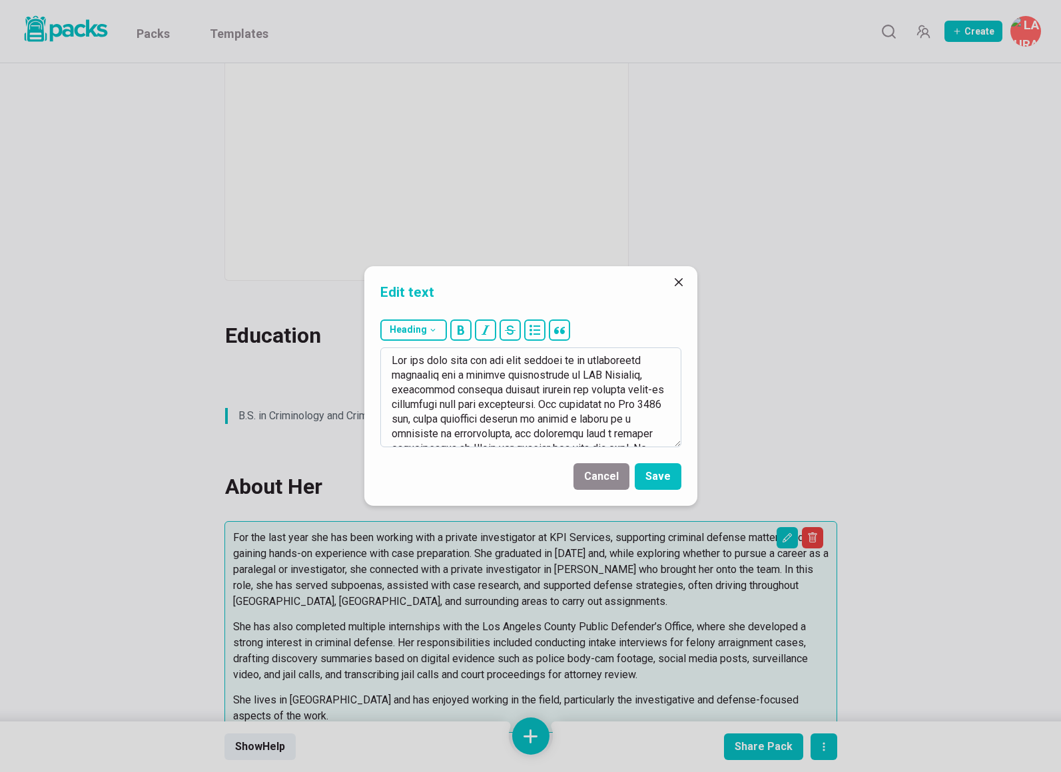
click at [545, 404] on textarea at bounding box center [530, 398] width 301 height 100
click at [389, 359] on textarea at bounding box center [530, 398] width 301 height 100
drag, startPoint x: 587, startPoint y: 360, endPoint x: 562, endPoint y: 359, distance: 25.3
click at [561, 360] on textarea at bounding box center [530, 398] width 301 height 100
drag, startPoint x: 589, startPoint y: 360, endPoint x: 399, endPoint y: 347, distance: 190.9
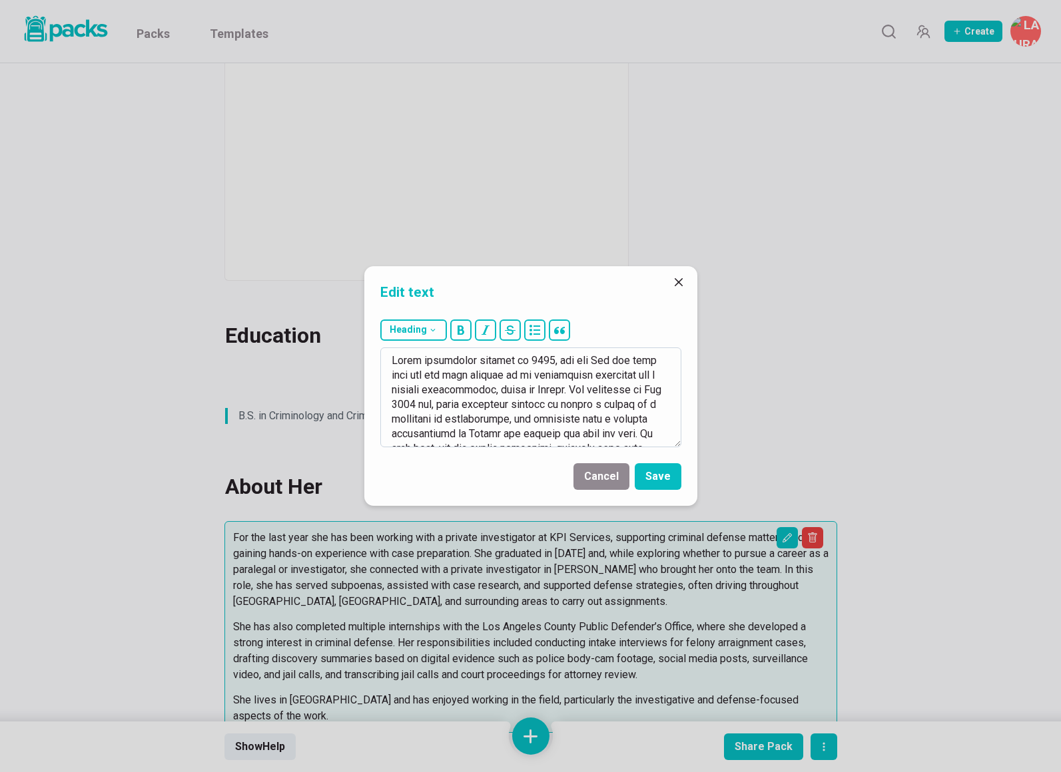
click at [400, 348] on textarea at bounding box center [530, 398] width 301 height 100
drag, startPoint x: 640, startPoint y: 374, endPoint x: 467, endPoint y: 387, distance: 173.6
click at [471, 387] on textarea at bounding box center [530, 398] width 301 height 100
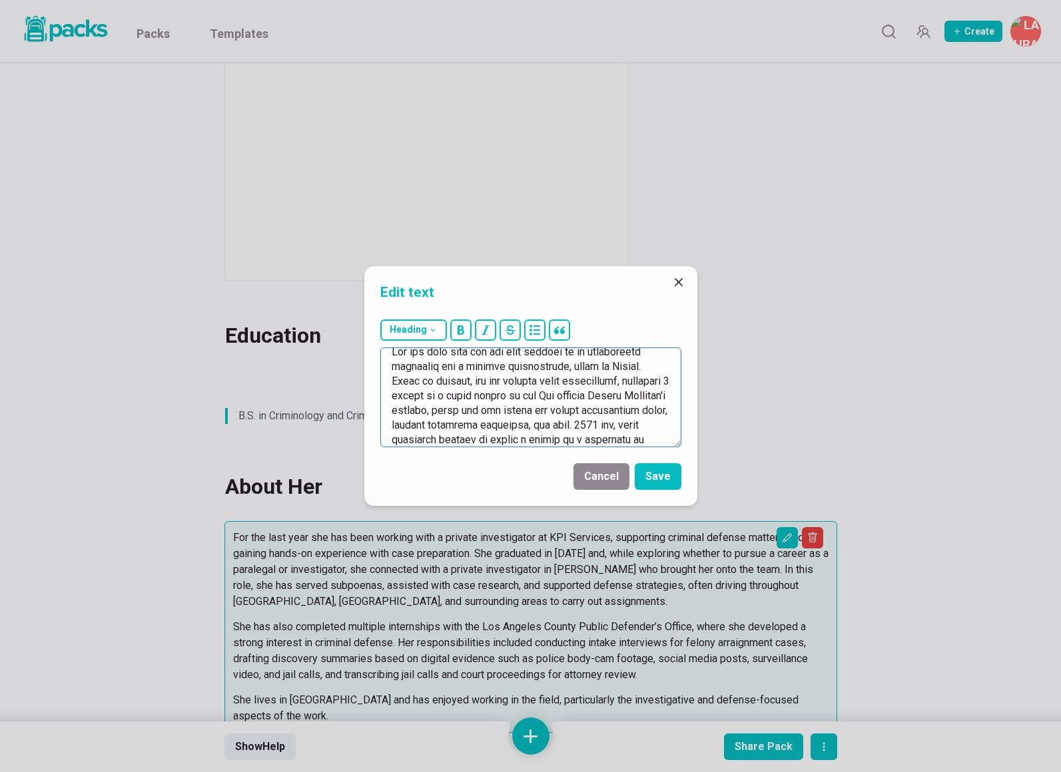
click at [594, 411] on textarea at bounding box center [530, 398] width 301 height 100
click at [595, 411] on textarea at bounding box center [530, 398] width 301 height 100
click at [609, 411] on textarea at bounding box center [530, 398] width 301 height 100
click at [565, 397] on textarea at bounding box center [530, 398] width 301 height 100
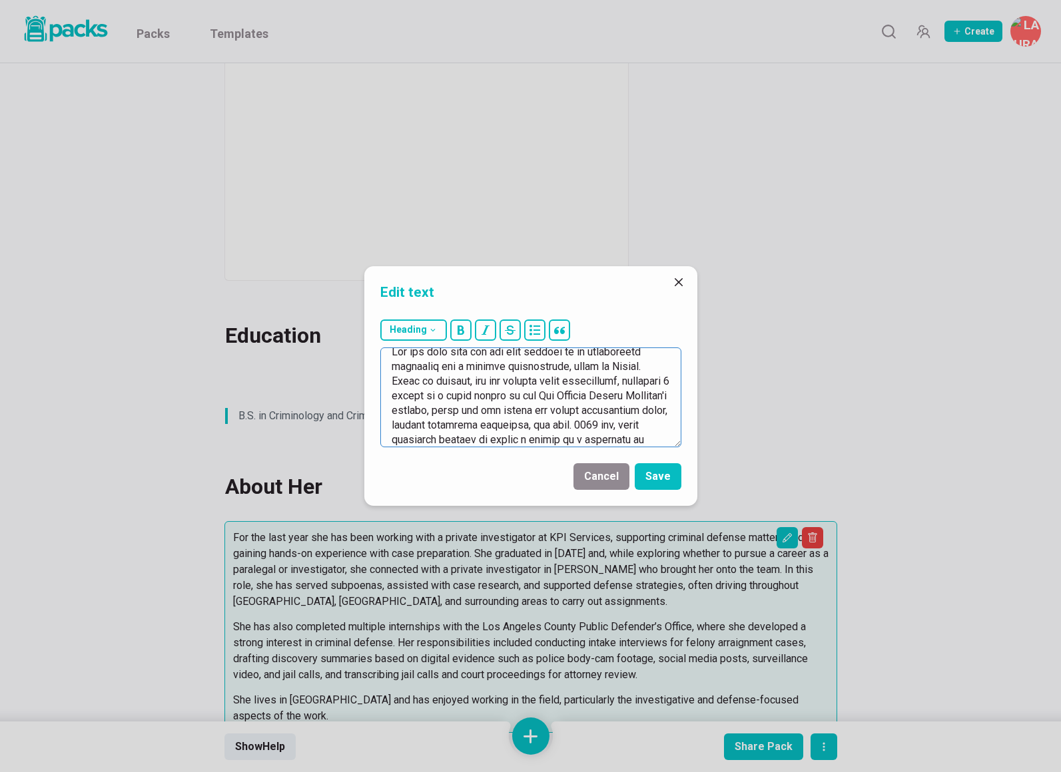
click at [615, 348] on textarea at bounding box center [530, 398] width 301 height 100
drag, startPoint x: 498, startPoint y: 407, endPoint x: 442, endPoint y: 409, distance: 56.0
click at [498, 407] on textarea at bounding box center [530, 398] width 301 height 100
click at [455, 413] on textarea at bounding box center [530, 398] width 301 height 100
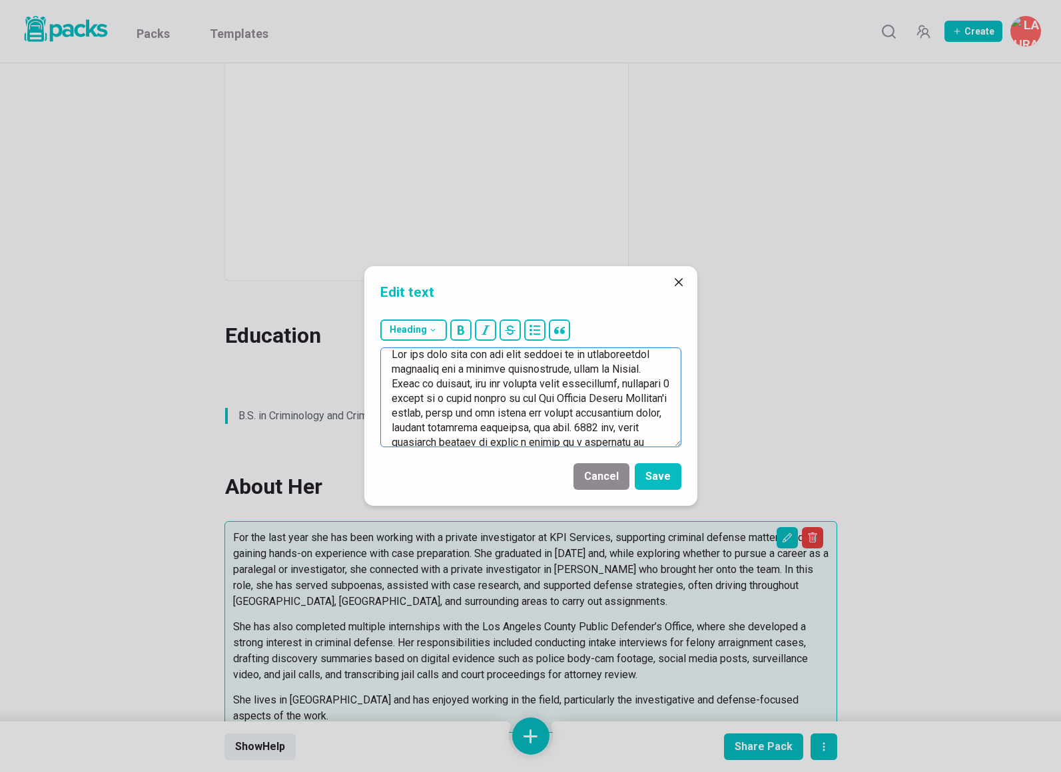
click at [485, 429] on textarea at bounding box center [530, 398] width 301 height 100
click at [553, 426] on textarea at bounding box center [530, 398] width 301 height 100
click at [493, 428] on textarea at bounding box center [530, 398] width 301 height 100
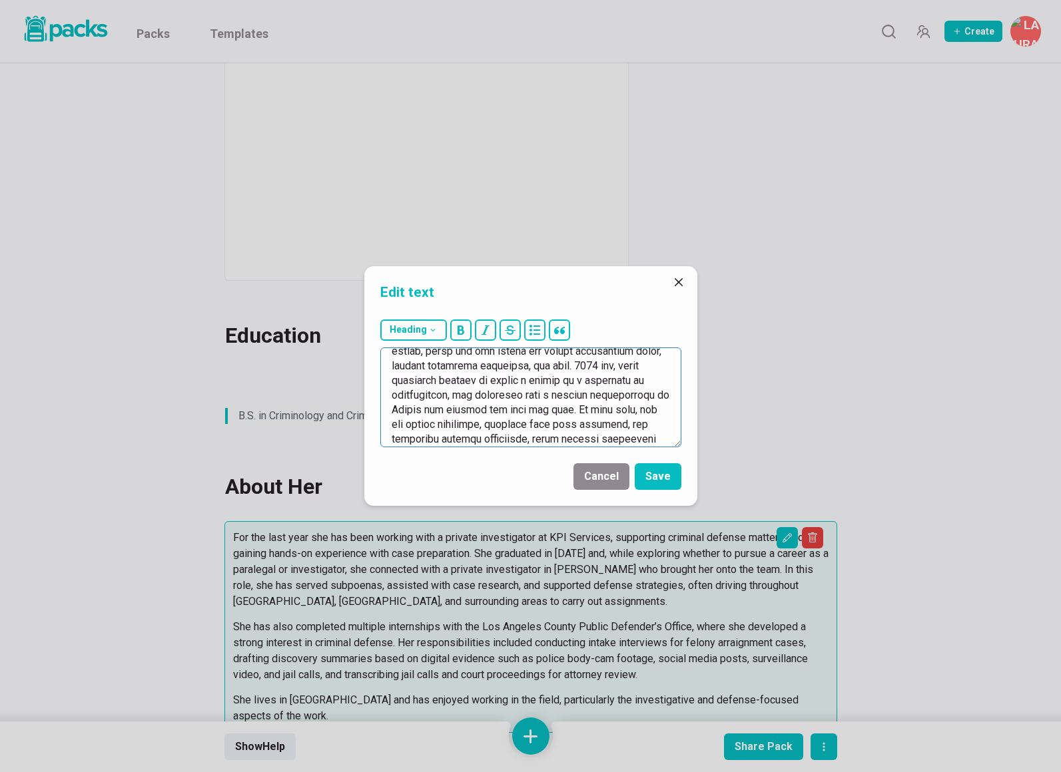
scroll to position [69, 0]
drag, startPoint x: 478, startPoint y: 367, endPoint x: 476, endPoint y: 419, distance: 52.6
click at [476, 419] on textarea at bounding box center [530, 398] width 301 height 100
drag, startPoint x: 485, startPoint y: 364, endPoint x: 608, endPoint y: 404, distance: 128.9
click at [609, 406] on textarea at bounding box center [530, 398] width 301 height 100
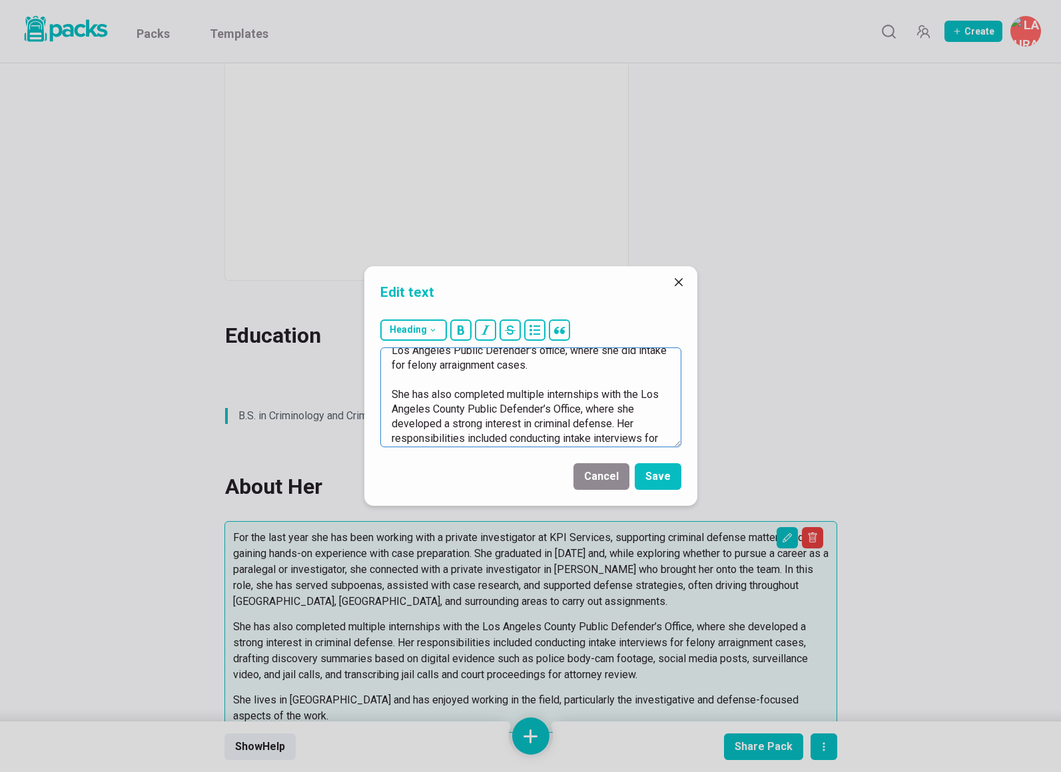
scroll to position [0, 0]
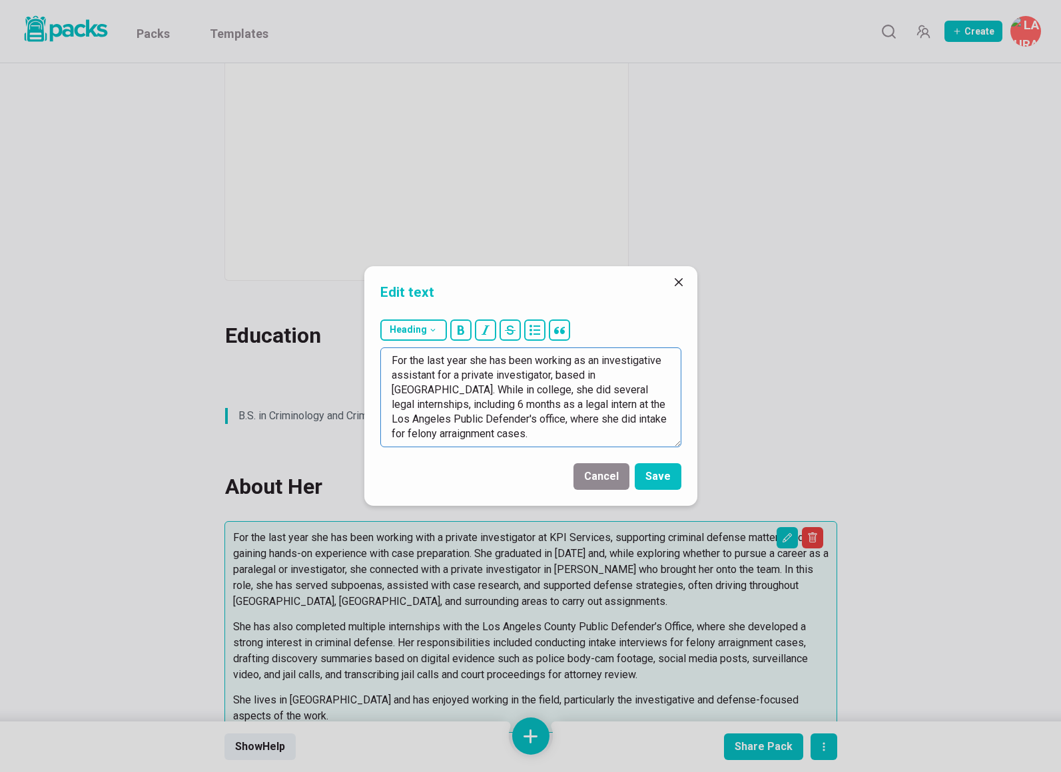
drag, startPoint x: 557, startPoint y: 376, endPoint x: 632, endPoint y: 371, distance: 74.7
click at [632, 371] on textarea "For the last year she has been working as an investigative assistant for a priv…" at bounding box center [530, 398] width 301 height 100
click at [484, 394] on textarea "For the last year she has been working as an investigative assistant for a priv…" at bounding box center [530, 398] width 301 height 100
click at [491, 392] on textarea "For the last year she has been working as an investigative assistant for a priv…" at bounding box center [530, 398] width 301 height 100
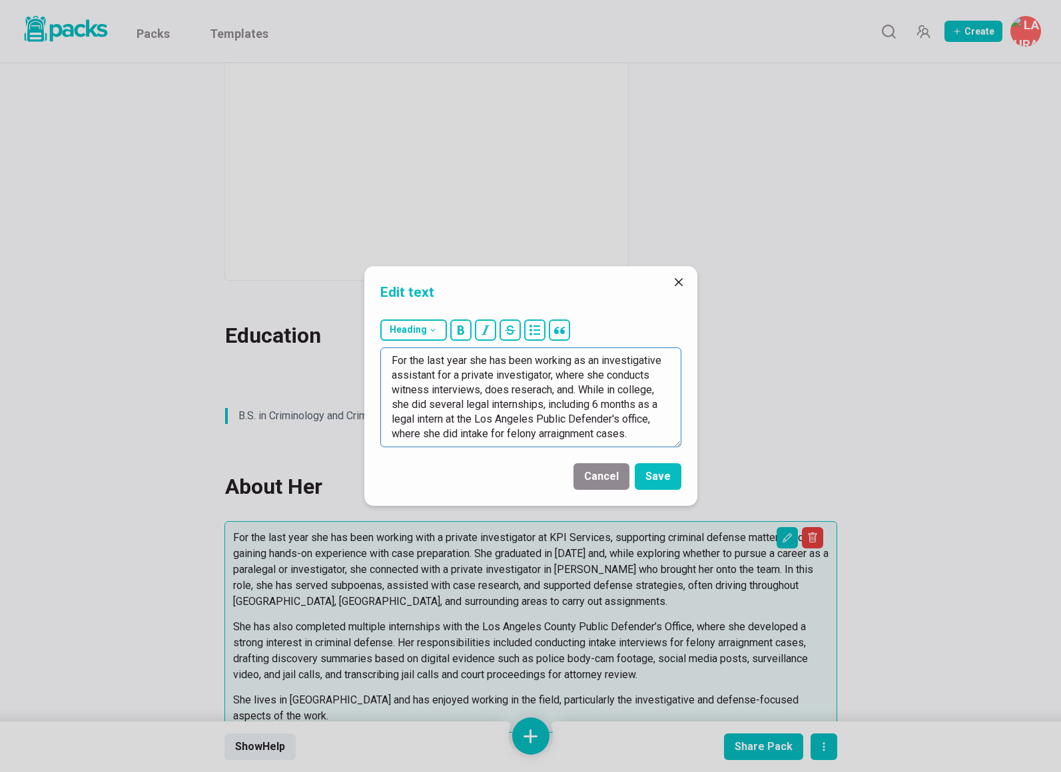
click at [535, 390] on textarea "For the last year she has been working as an investigative assistant for a priv…" at bounding box center [530, 398] width 301 height 100
click at [574, 390] on textarea "For the last year she has been working as an investigative assistant for a priv…" at bounding box center [530, 398] width 301 height 100
click at [657, 390] on textarea "For the last year she has been working as an investigative assistant for a priv…" at bounding box center [530, 398] width 301 height 100
click at [468, 406] on textarea "For the last year she has been working as an investigative assistant for a priv…" at bounding box center [530, 398] width 301 height 100
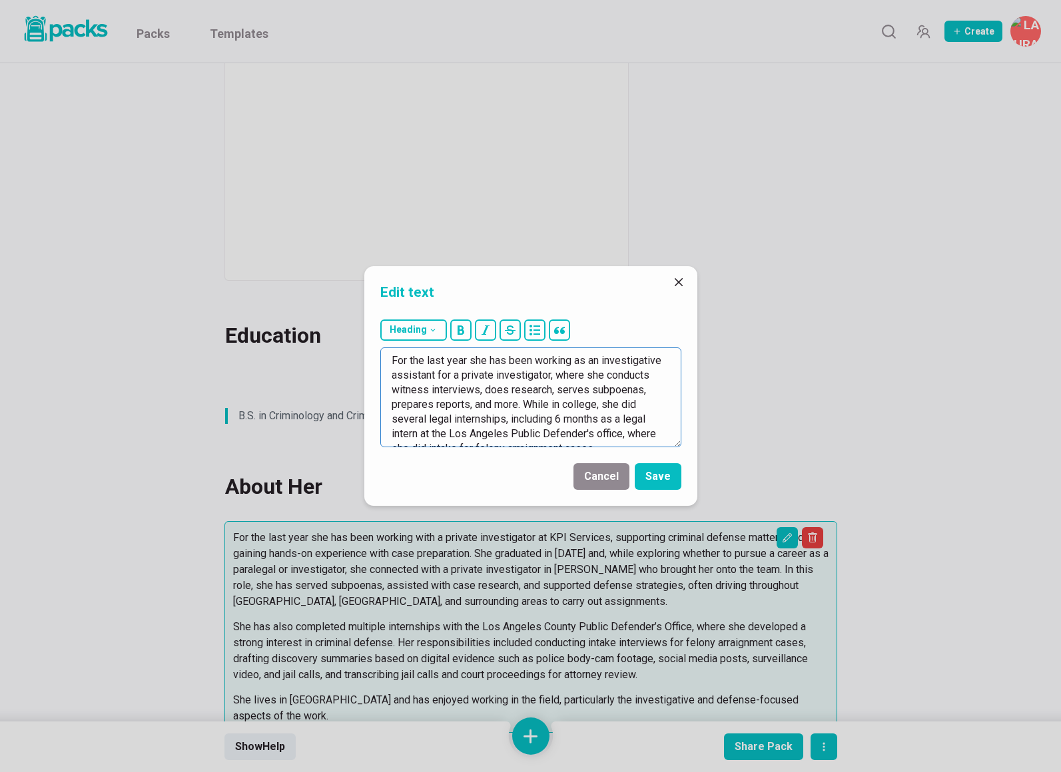
drag, startPoint x: 607, startPoint y: 376, endPoint x: 613, endPoint y: 384, distance: 10.0
click at [607, 376] on textarea "For the last year she has been working as an investigative assistant for a priv…" at bounding box center [530, 398] width 301 height 100
click at [441, 388] on textarea "For the last year she has been working as an investigative assistant for a priv…" at bounding box center [530, 398] width 301 height 100
click at [523, 392] on textarea "For the last year she has been working as an investigative assistant for a priv…" at bounding box center [530, 398] width 301 height 100
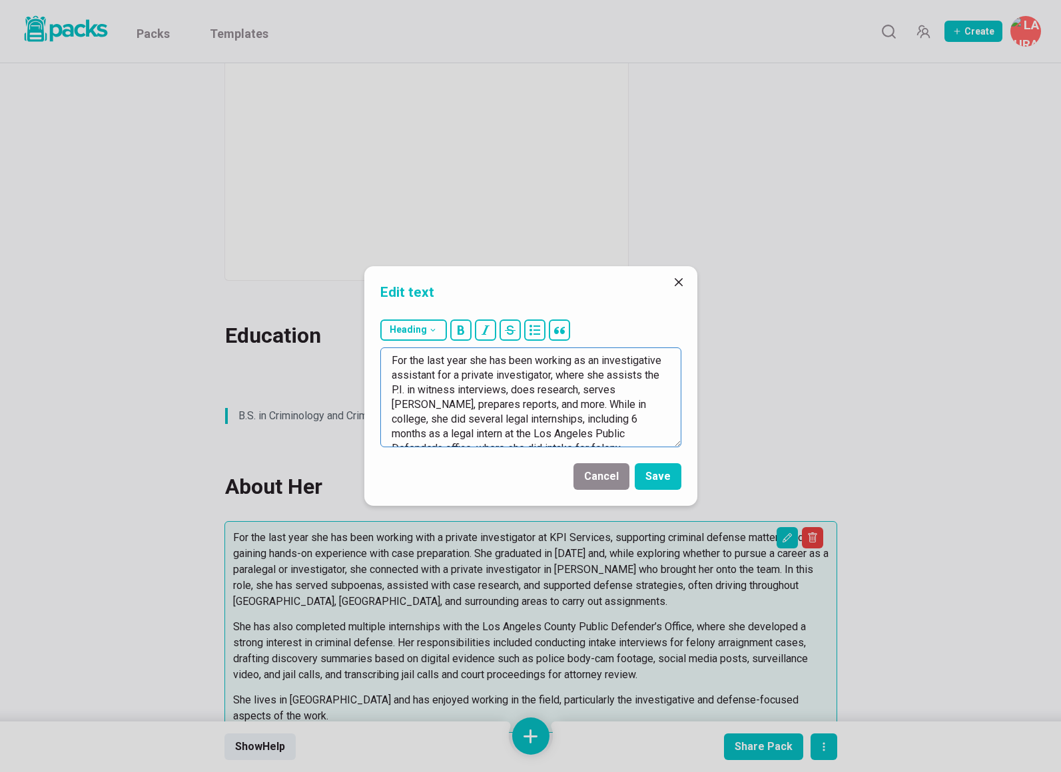
click at [522, 392] on textarea "For the last year she has been working as an investigative assistant for a priv…" at bounding box center [530, 398] width 301 height 100
click at [586, 390] on textarea "For the last year she has been working as an investigative assistant for a priv…" at bounding box center [530, 398] width 301 height 100
click at [432, 406] on textarea "For the last year she has been working as an investigative assistant for a priv…" at bounding box center [530, 398] width 301 height 100
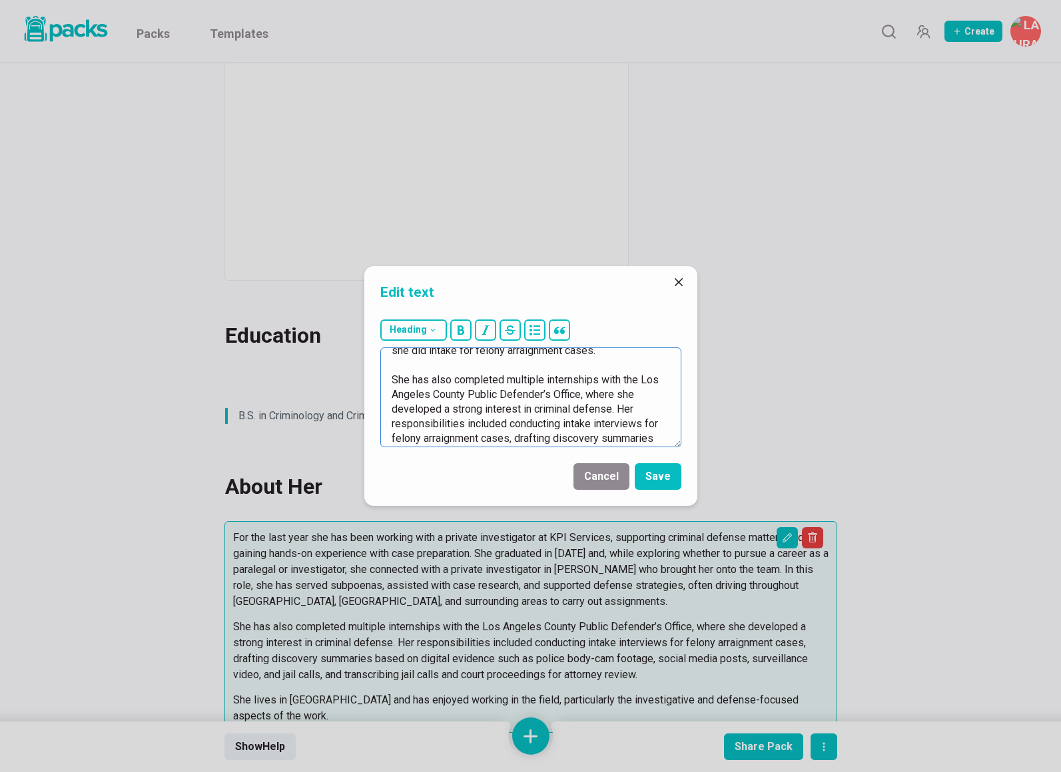
scroll to position [100, 0]
drag, startPoint x: 444, startPoint y: 404, endPoint x: 390, endPoint y: 380, distance: 59.6
click at [390, 380] on textarea "For the last year she has been working as an investigative assistant for a priv…" at bounding box center [530, 398] width 301 height 100
click at [397, 378] on textarea "For the last year she has been working as an investigative assistant for a priv…" at bounding box center [530, 398] width 301 height 100
click at [594, 384] on textarea "For the last year she has been working as an investigative assistant for a priv…" at bounding box center [530, 398] width 301 height 100
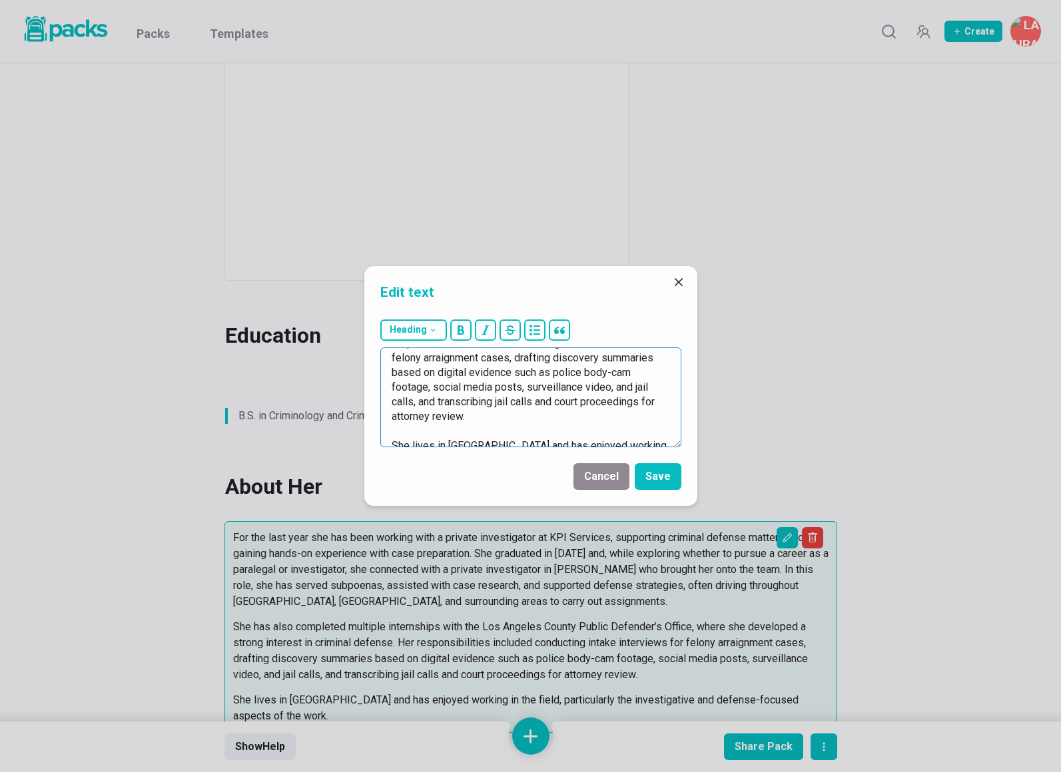
scroll to position [190, 0]
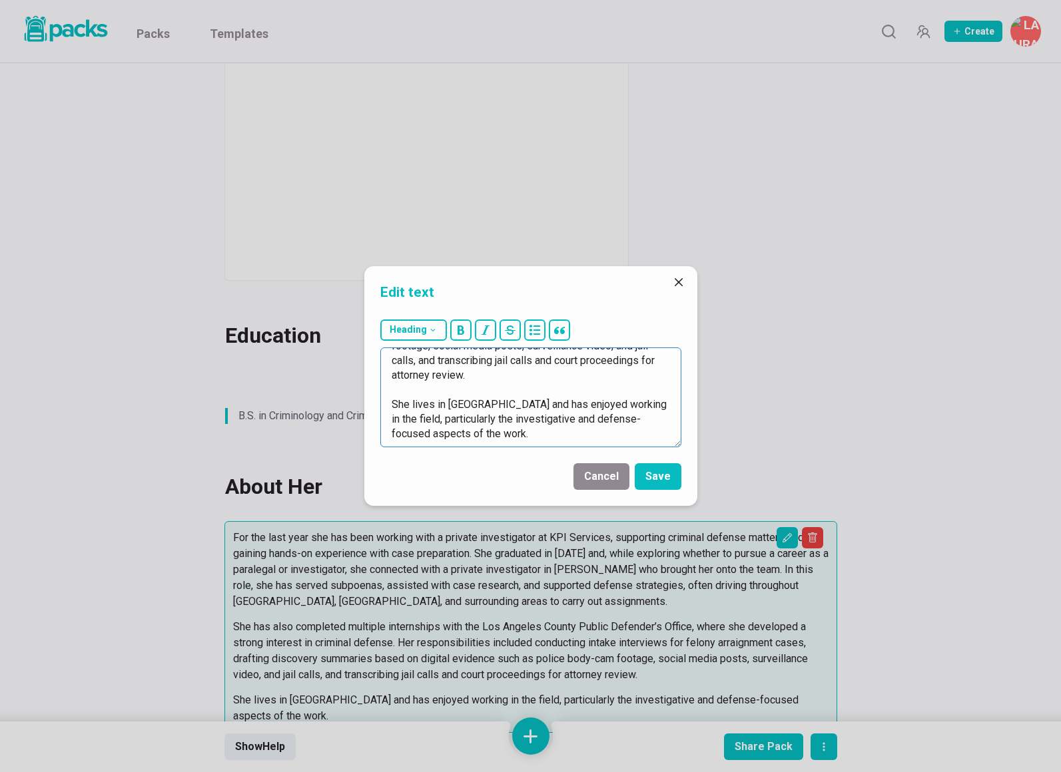
drag, startPoint x: 600, startPoint y: 361, endPoint x: 617, endPoint y: 388, distance: 31.4
click at [617, 388] on textarea "For the last year she has been working as an investigative assistant for a priv…" at bounding box center [530, 398] width 301 height 100
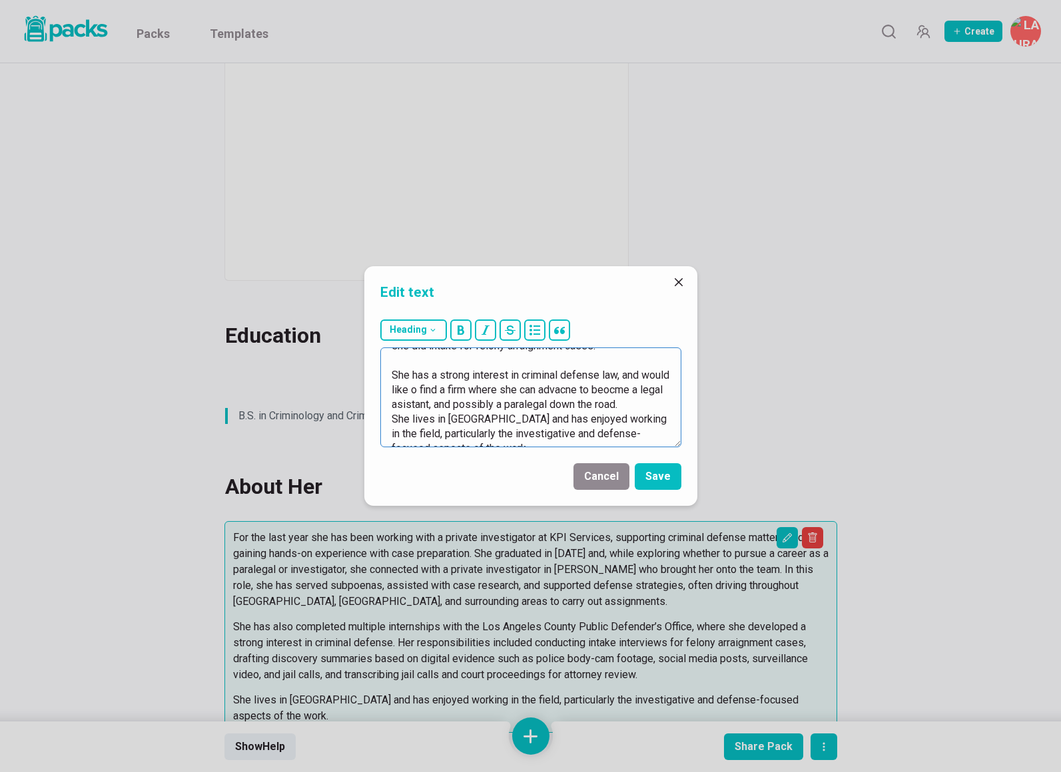
scroll to position [117, 0]
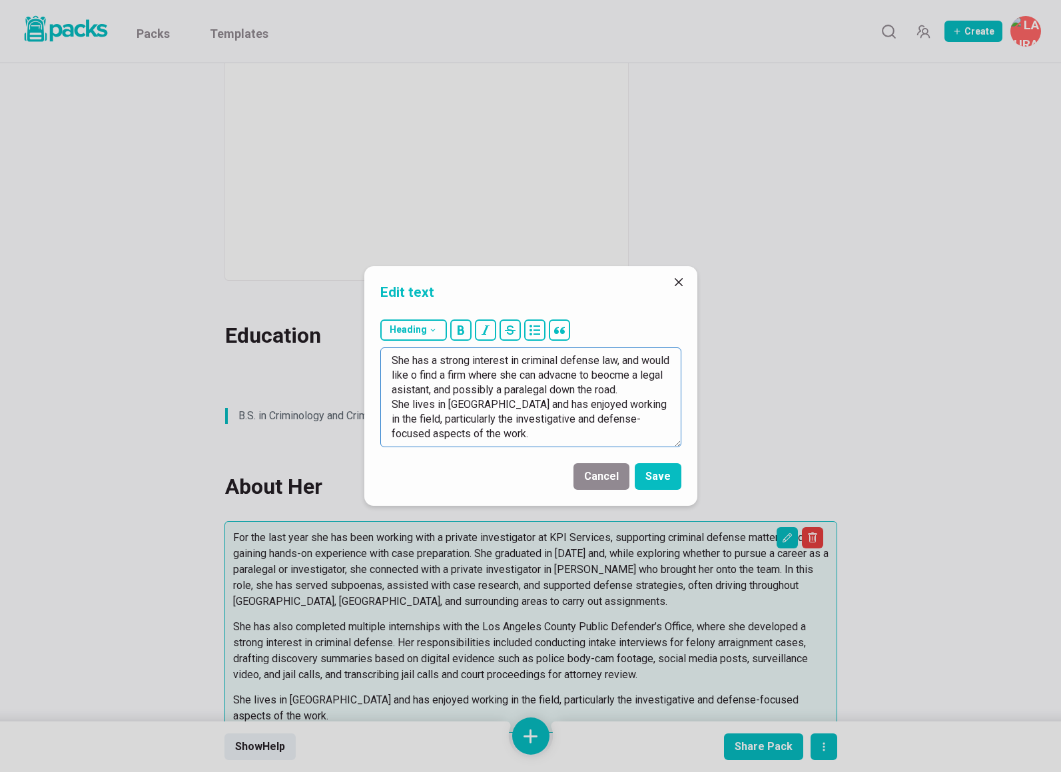
drag, startPoint x: 658, startPoint y: 407, endPoint x: 666, endPoint y: 461, distance: 54.5
click at [666, 461] on form "Heading # H1 ## H2 ### H3 For the last year she has been working as an investig…" at bounding box center [530, 410] width 333 height 192
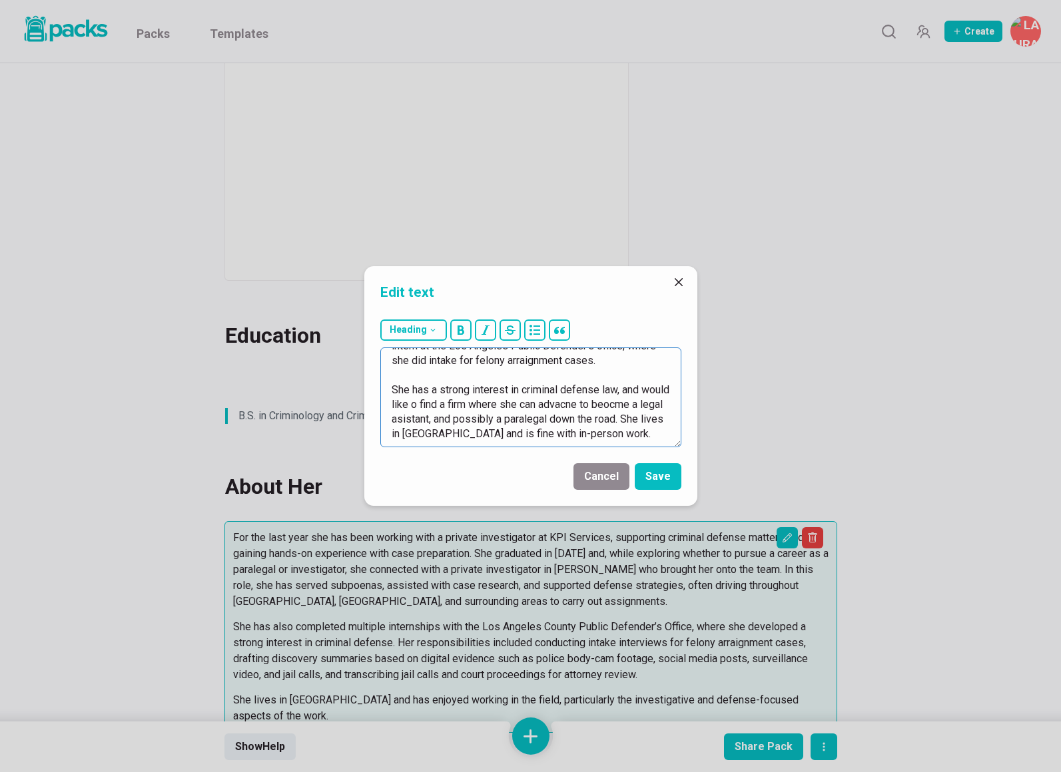
click at [393, 433] on textarea "For the last year she has been working as an investigative assistant for a priv…" at bounding box center [530, 398] width 301 height 100
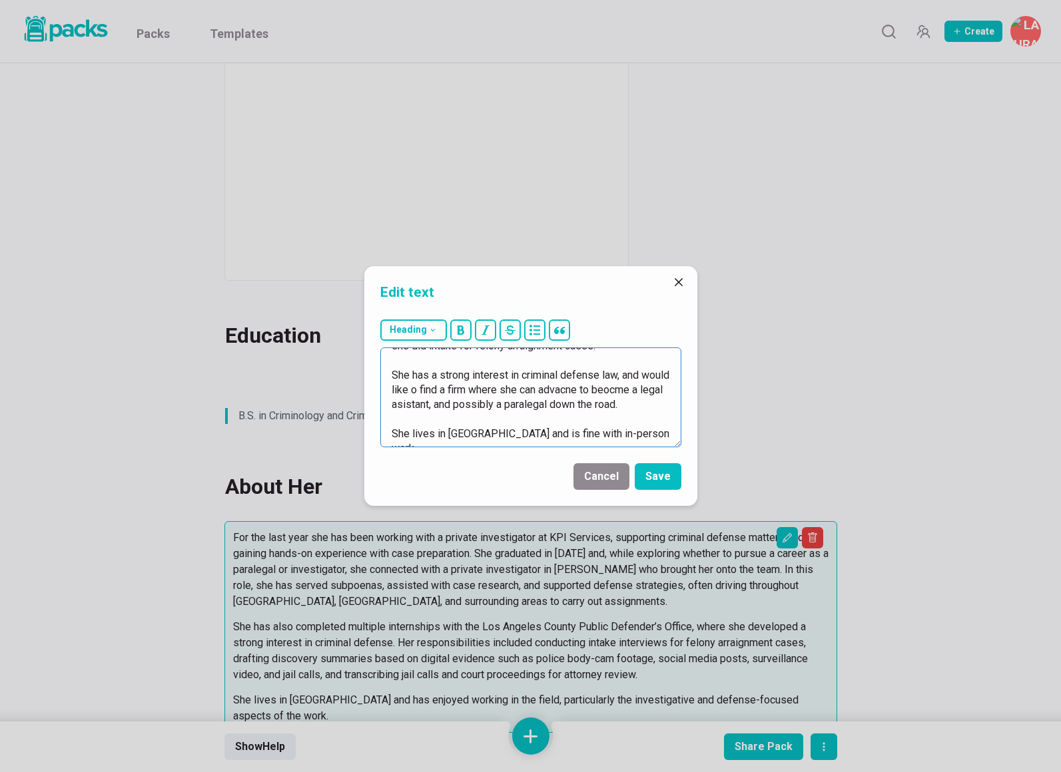
click at [447, 403] on textarea "For the last year she has been working as an investigative assistant for a priv…" at bounding box center [530, 398] width 301 height 100
click at [643, 393] on textarea "For the last year she has been working as an investigative assistant for a priv…" at bounding box center [530, 398] width 301 height 100
click at [452, 431] on textarea "For the last year she has been working as an investigative assistant for a priv…" at bounding box center [530, 398] width 301 height 100
drag, startPoint x: 499, startPoint y: 435, endPoint x: 667, endPoint y: 431, distance: 167.8
click at [667, 431] on textarea "For the last year she has been working as an investigative assistant for a priv…" at bounding box center [530, 398] width 301 height 100
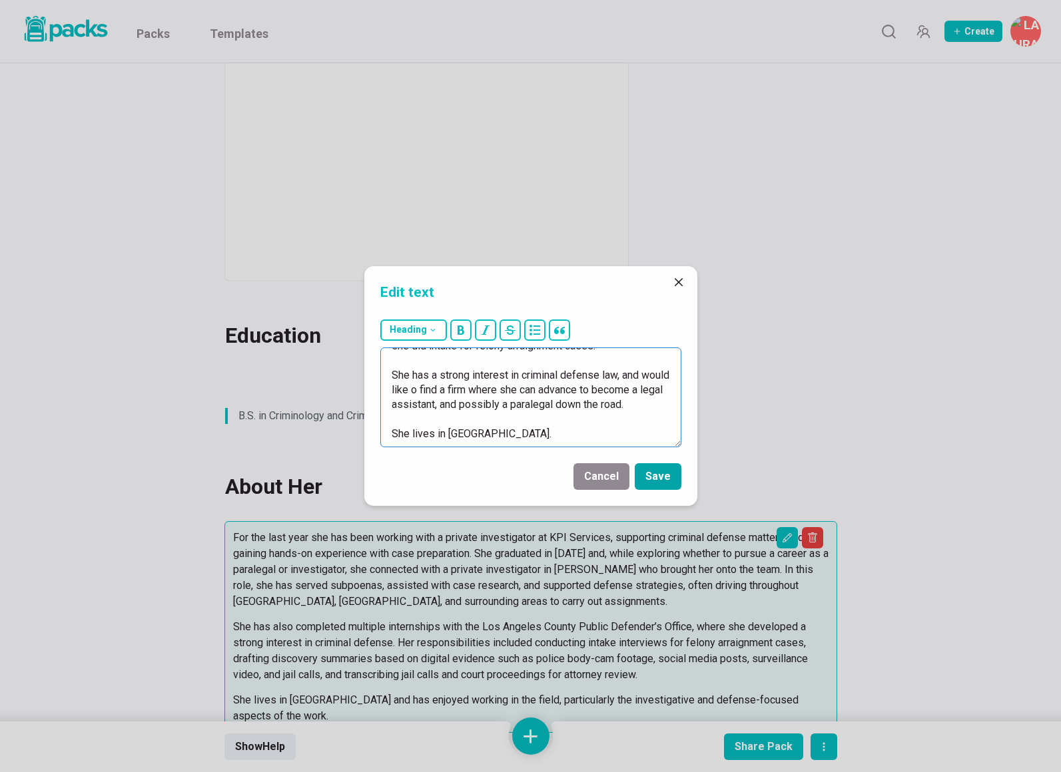
type textarea "For the last year she has been working as an investigative assistant for a priv…"
click at [659, 482] on button "Save" at bounding box center [658, 476] width 47 height 27
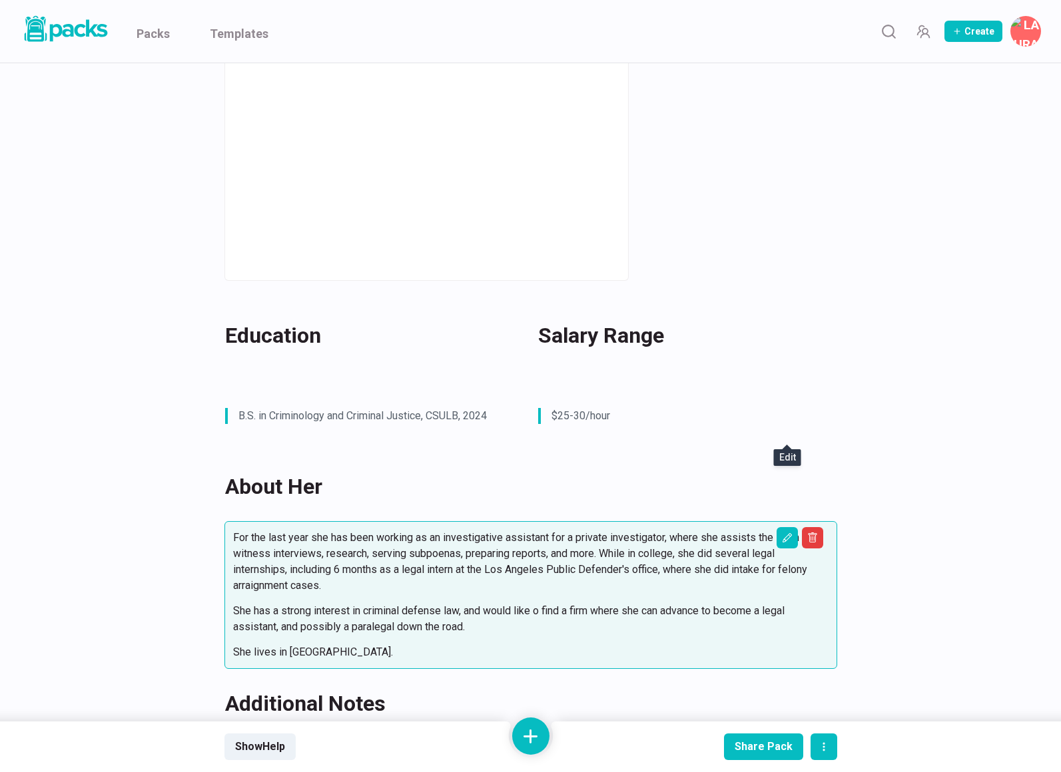
click at [88, 394] on div "[PERSON_NAME] [PERSON_NAME] Currently an Investigative Assistant at K.P.I. Serv…" at bounding box center [530, 487] width 999 height 1471
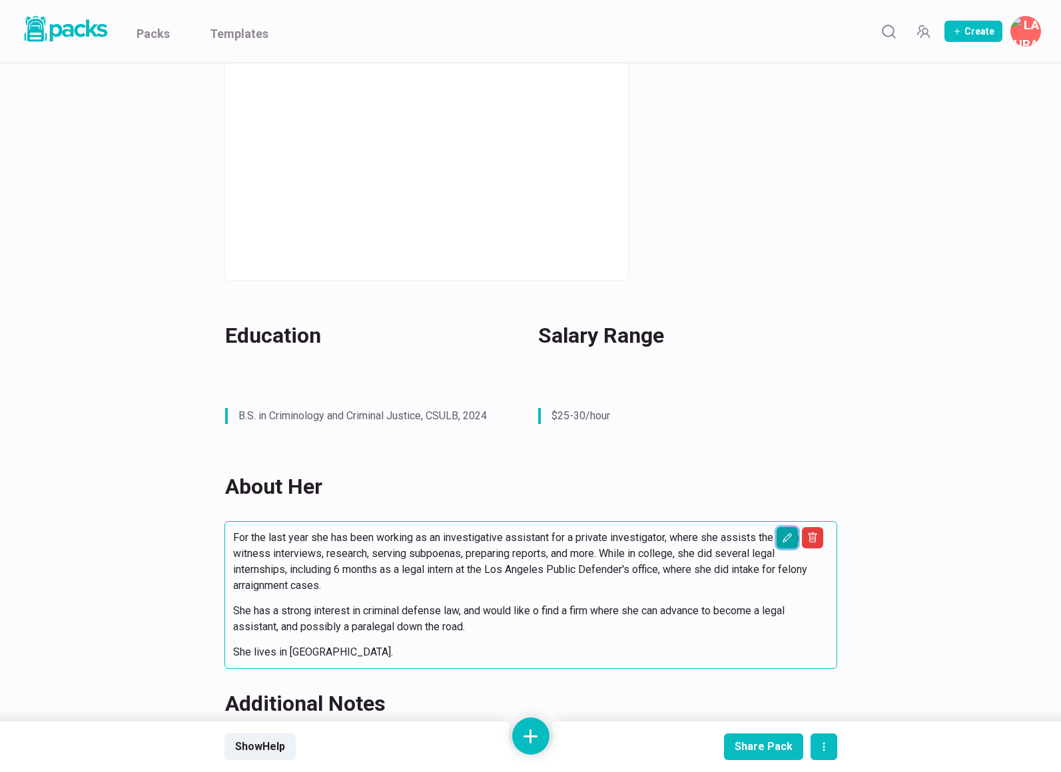
click at [792, 527] on button "Edit asset" at bounding box center [786, 537] width 21 height 21
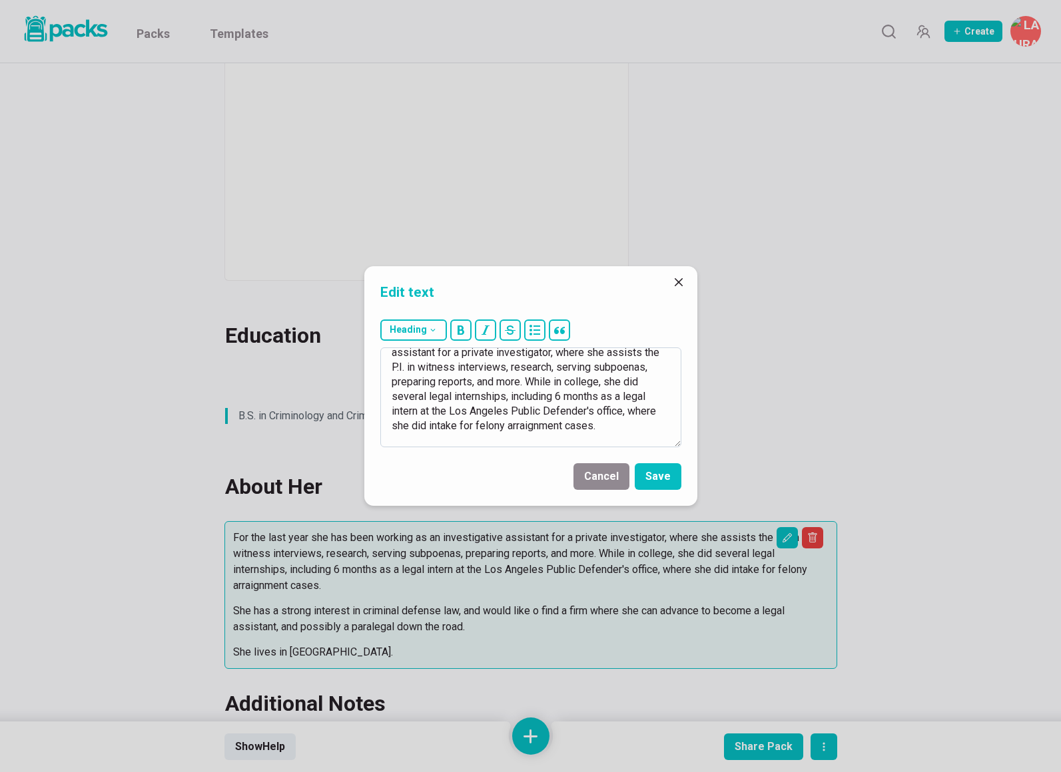
scroll to position [27, 0]
click at [596, 421] on textarea "For the last year she has been working as an investigative assistant for a priv…" at bounding box center [530, 398] width 301 height 100
click at [475, 435] on textarea "For the last year she has been working as an investigative assistant for a priv…" at bounding box center [530, 398] width 301 height 100
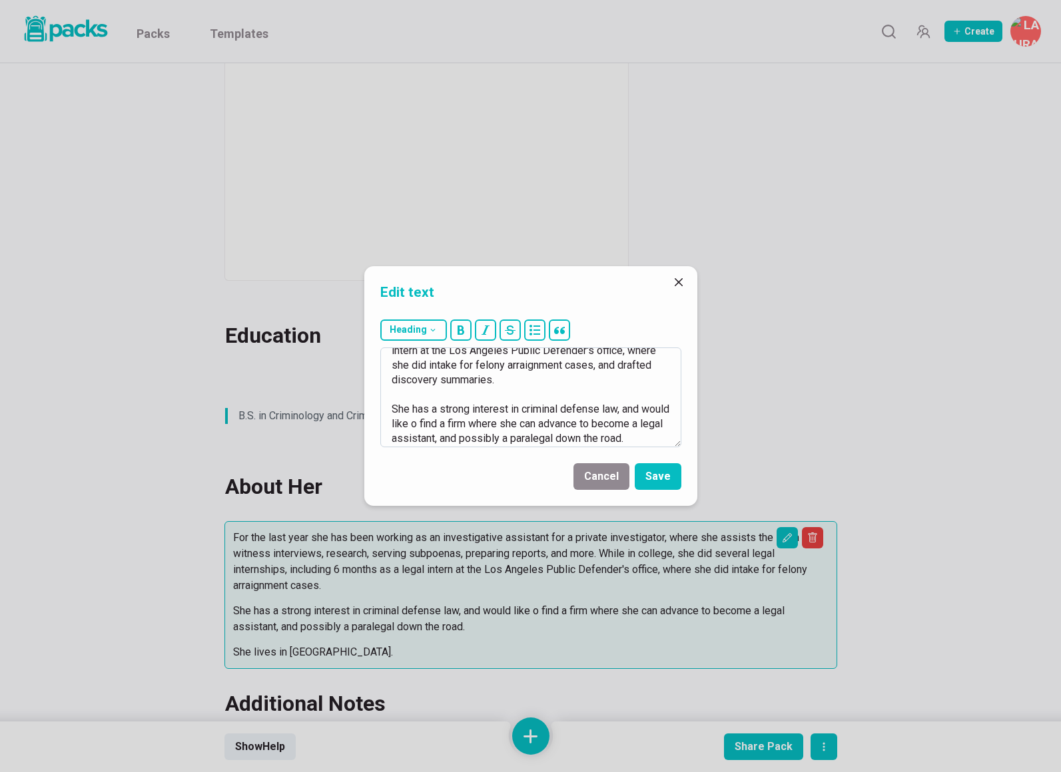
scroll to position [117, 0]
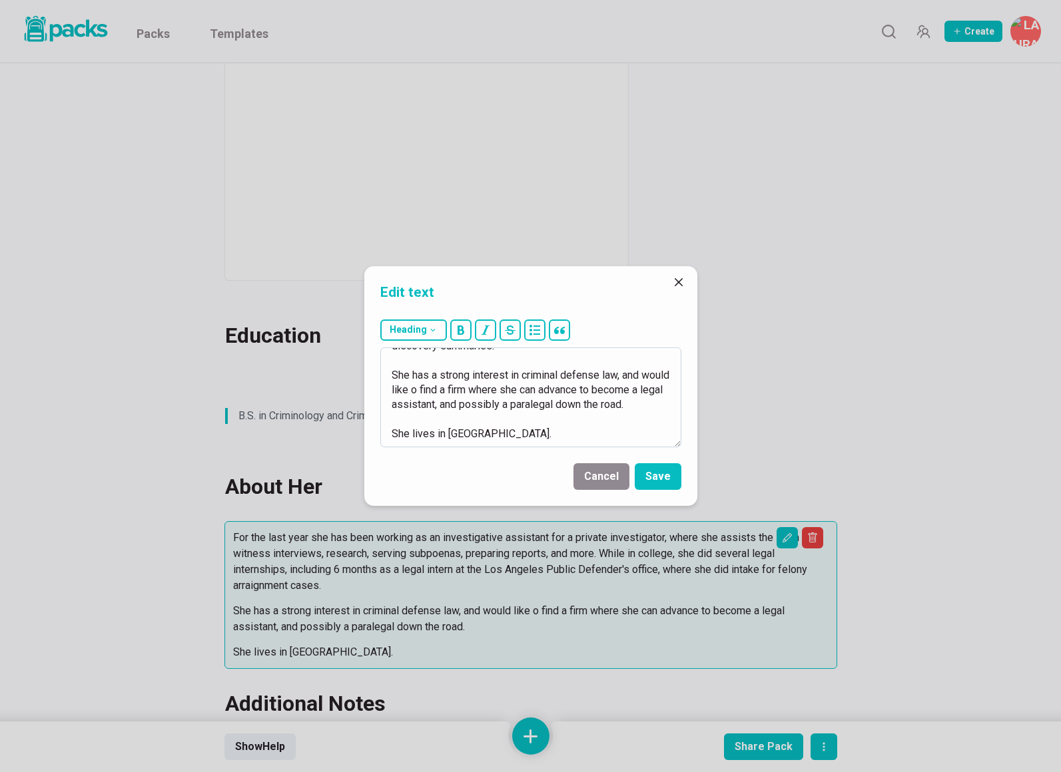
click at [441, 392] on textarea "For the last year she has been working as an investigative assistant for a priv…" at bounding box center [530, 398] width 301 height 100
type textarea "For the last year she has been working as an investigative assistant for a priv…"
click at [656, 476] on button "Save" at bounding box center [658, 476] width 47 height 27
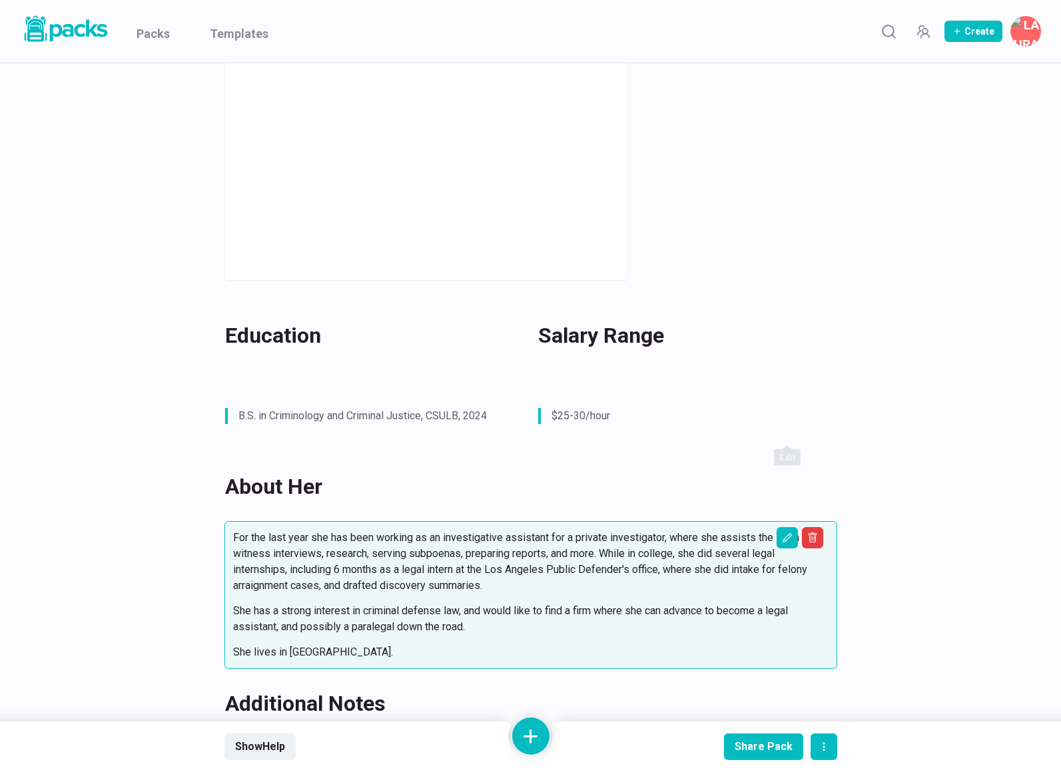
click at [870, 345] on div "[PERSON_NAME] [PERSON_NAME] Currently an Investigative Assistant at K.P.I. Serv…" at bounding box center [530, 487] width 999 height 1471
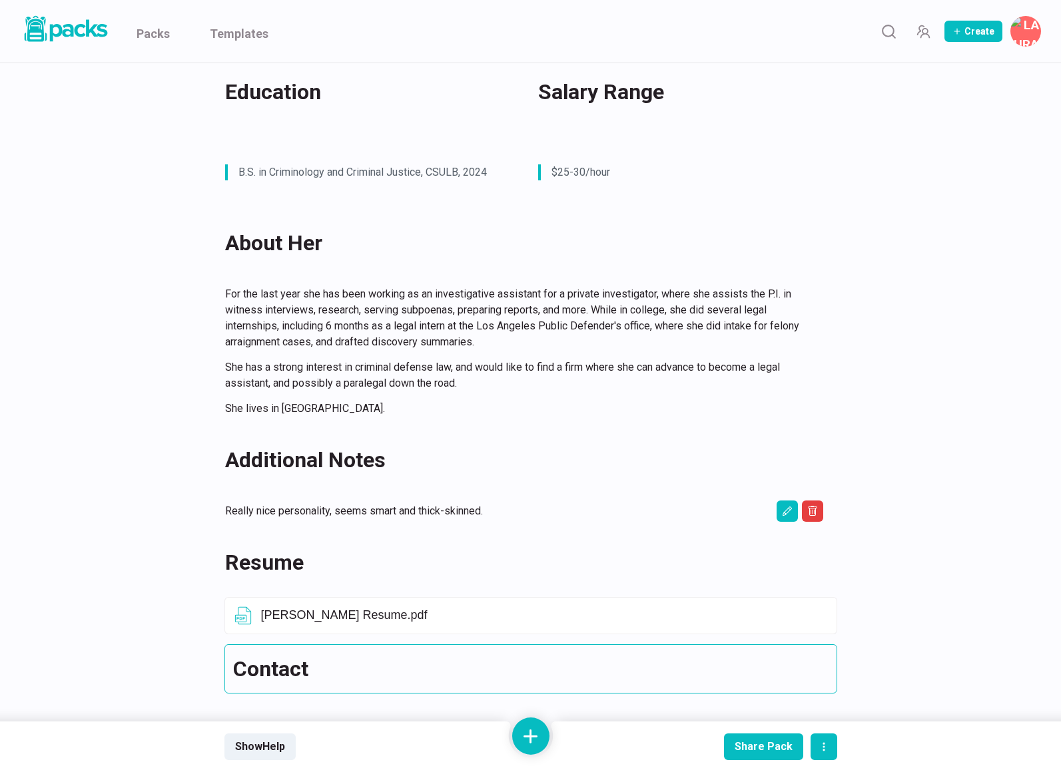
scroll to position [559, 0]
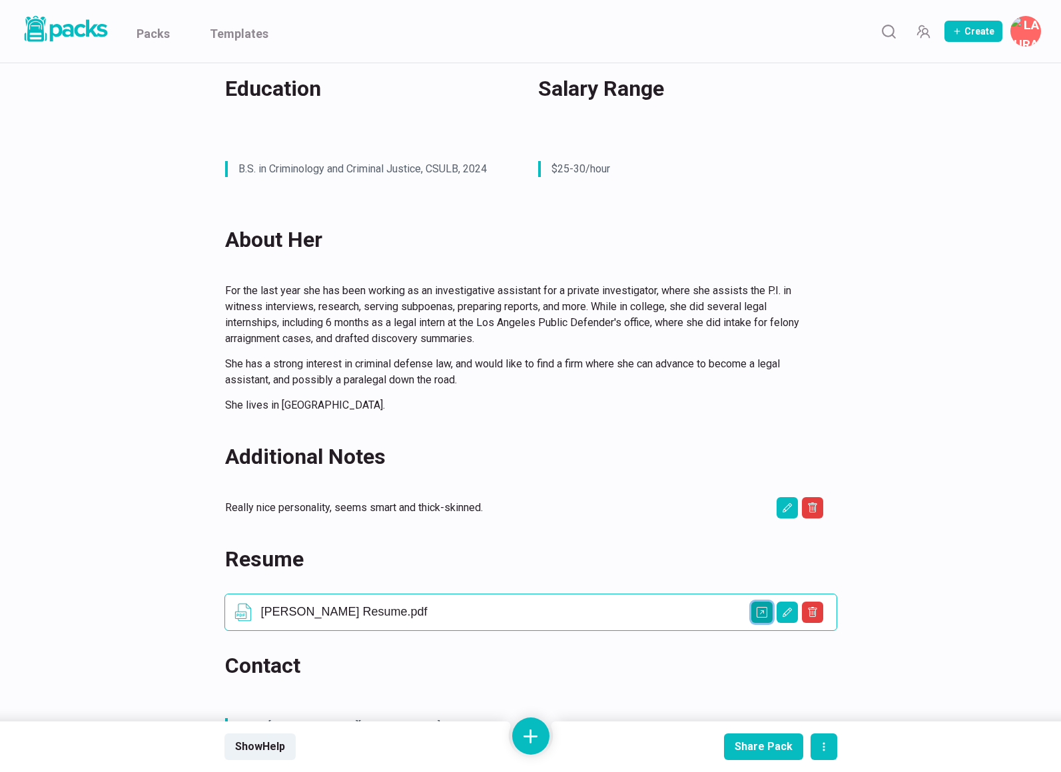
click at [752, 602] on button "Open external link" at bounding box center [761, 612] width 21 height 21
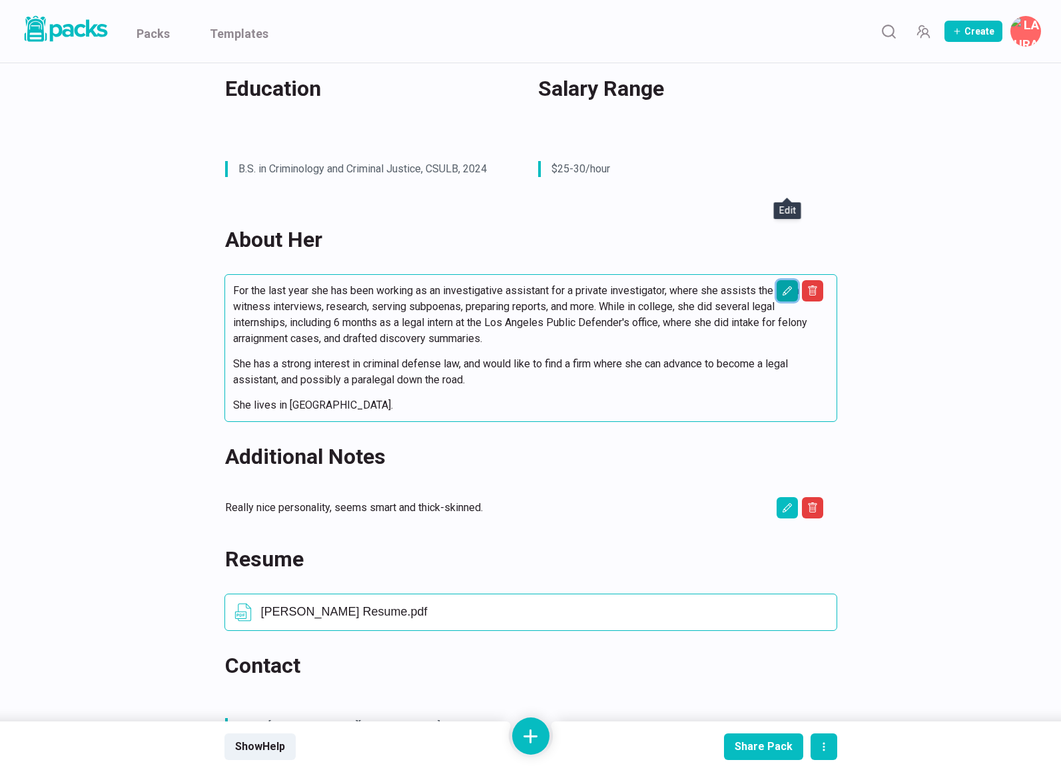
click at [779, 280] on button "Edit asset" at bounding box center [786, 290] width 21 height 21
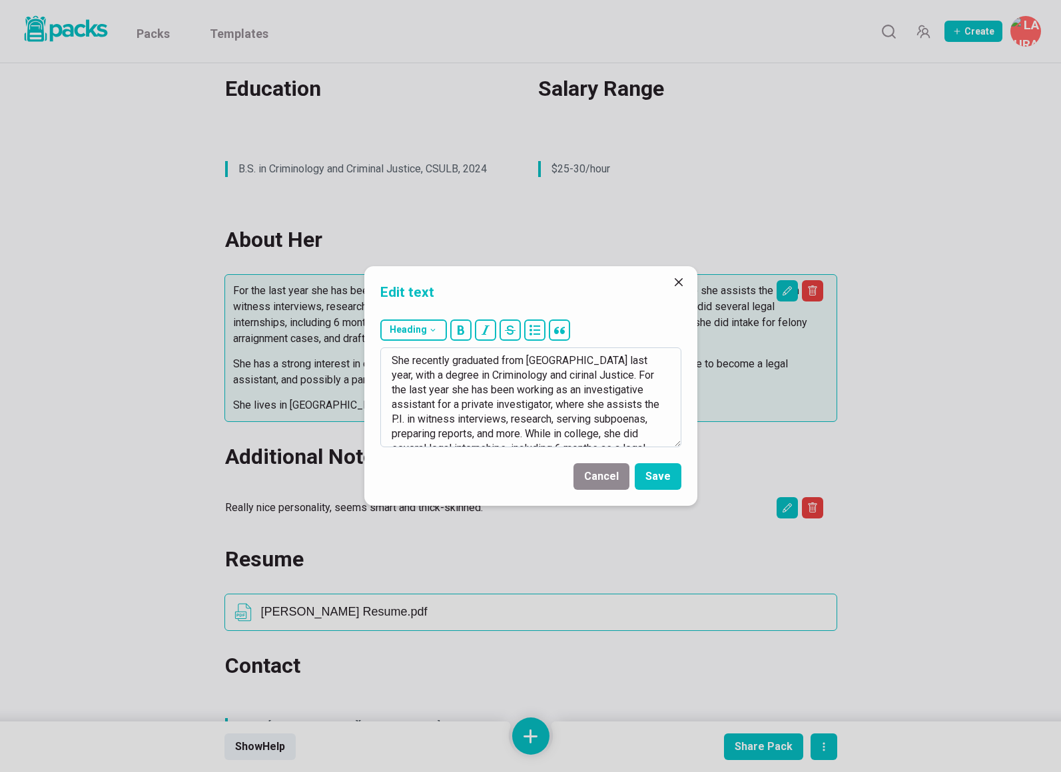
click at [531, 375] on textarea "She recently graduated from [GEOGRAPHIC_DATA] last year, with a degree in Crimi…" at bounding box center [530, 398] width 301 height 100
click at [531, 374] on textarea "She recently graduated from [GEOGRAPHIC_DATA] last year, with a degree in Crimi…" at bounding box center [530, 398] width 301 height 100
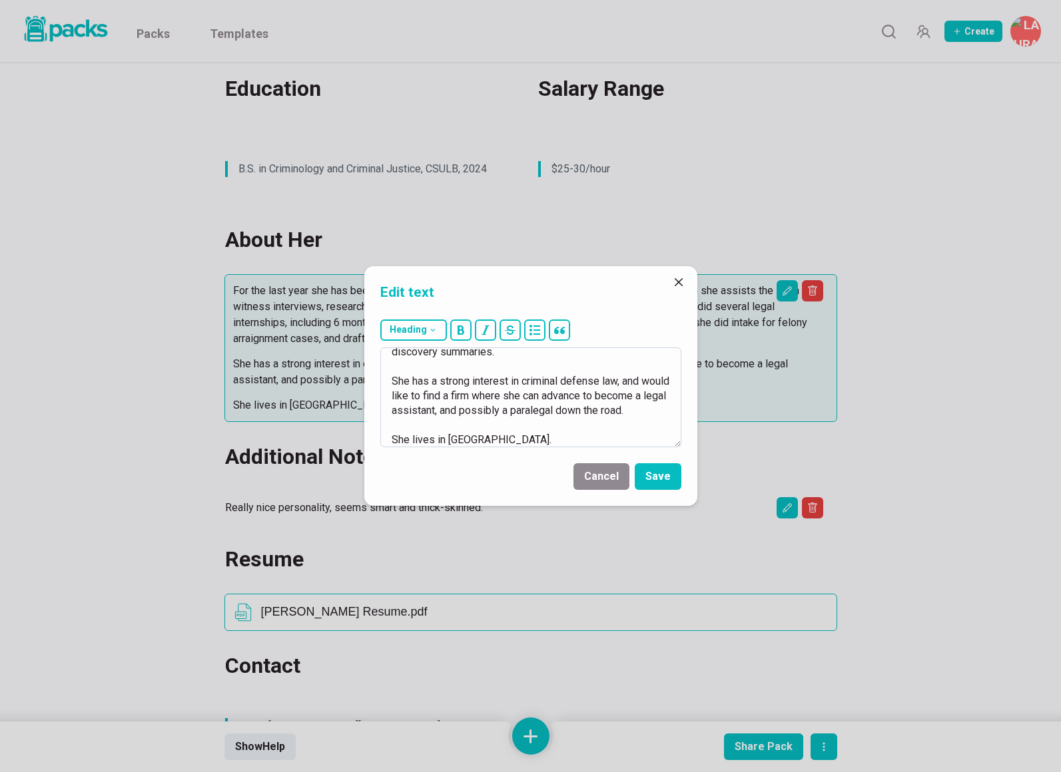
scroll to position [146, 0]
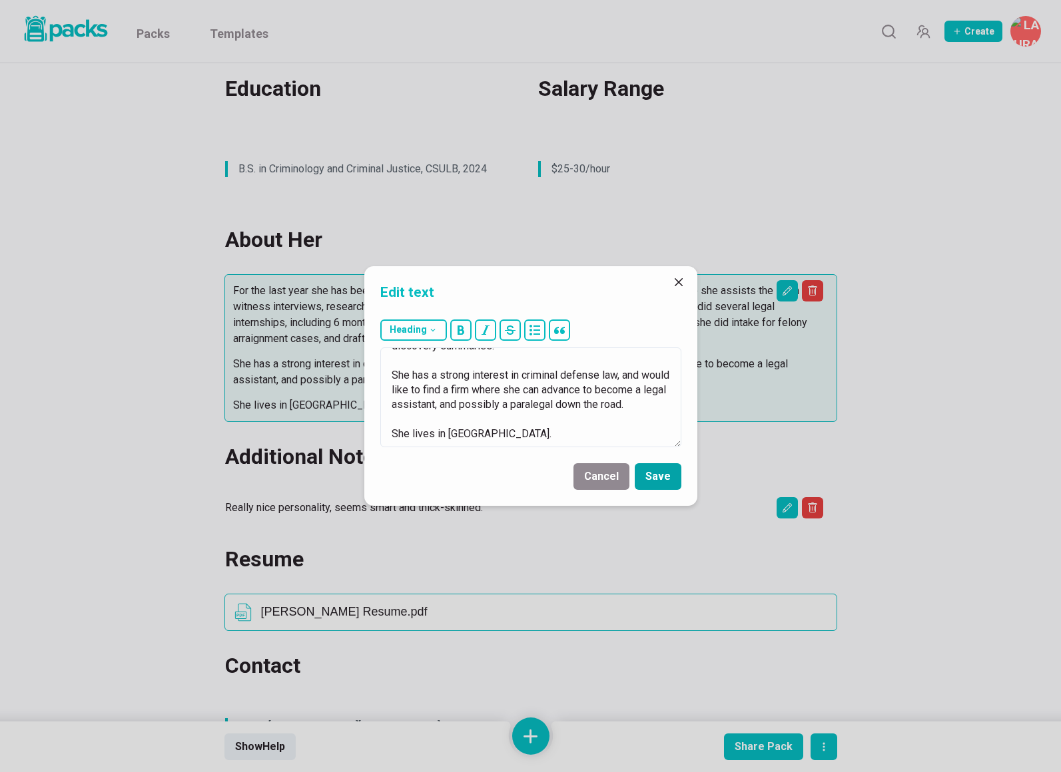
type textarea "She recently graduated from [GEOGRAPHIC_DATA] last year, with a degree in Crimi…"
click at [665, 470] on button "Save" at bounding box center [658, 476] width 47 height 27
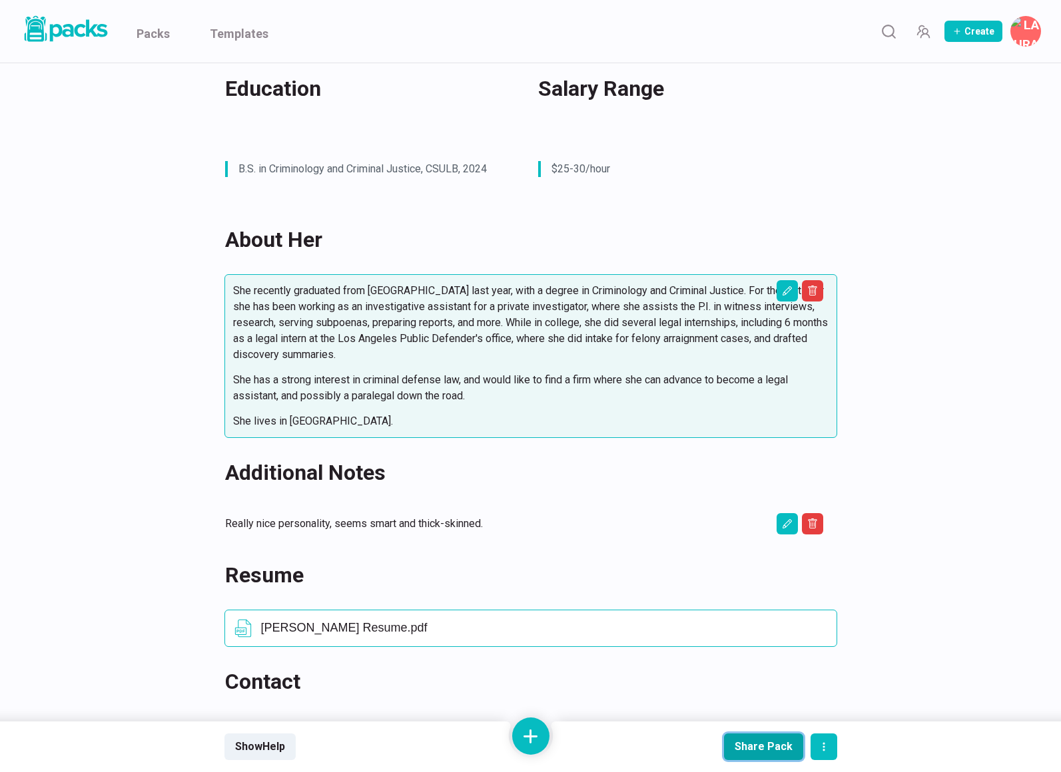
click at [779, 741] on div "Share Pack" at bounding box center [763, 746] width 58 height 13
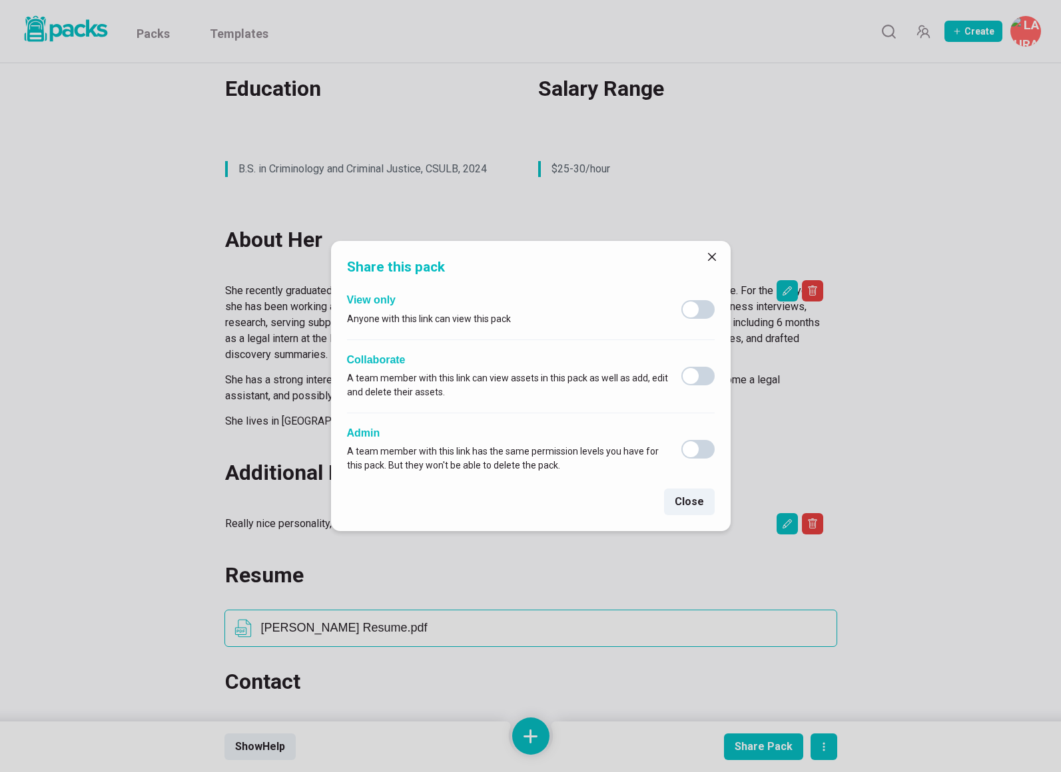
click at [708, 310] on span at bounding box center [697, 309] width 33 height 19
click at [681, 300] on input "checkbox" at bounding box center [680, 300] width 1 height 1
checkbox input "true"
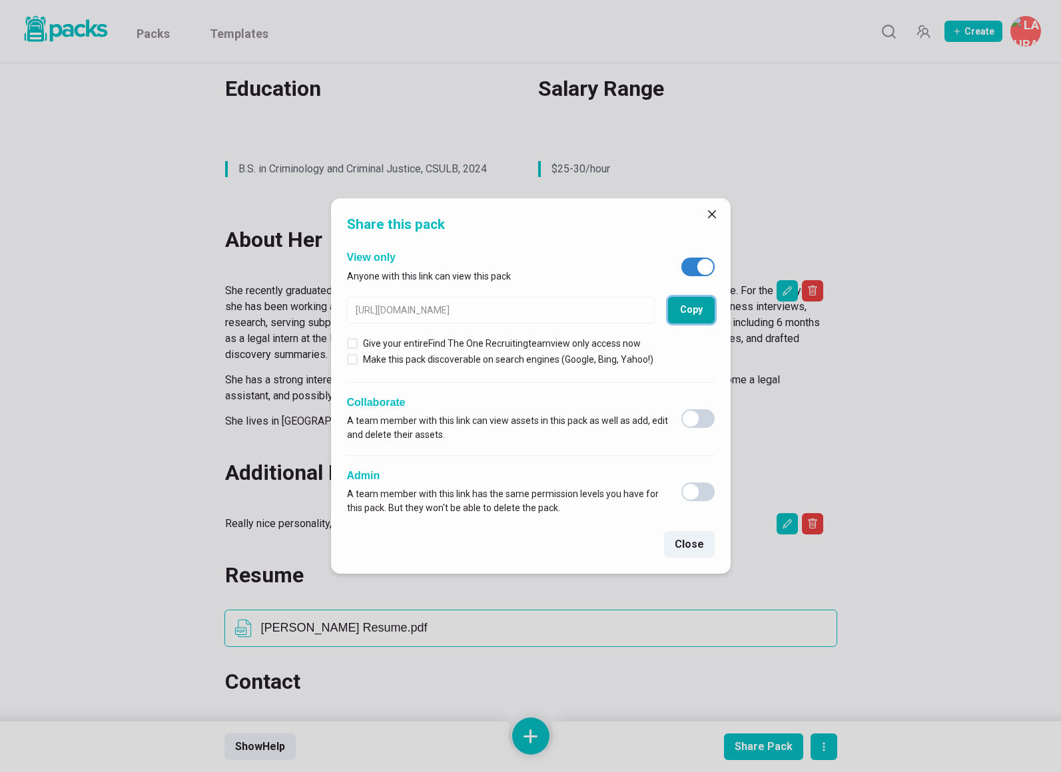
click at [698, 310] on button "Copy" at bounding box center [691, 310] width 47 height 27
click at [716, 218] on button "Close" at bounding box center [711, 214] width 21 height 21
